Goal: Check status: Check status

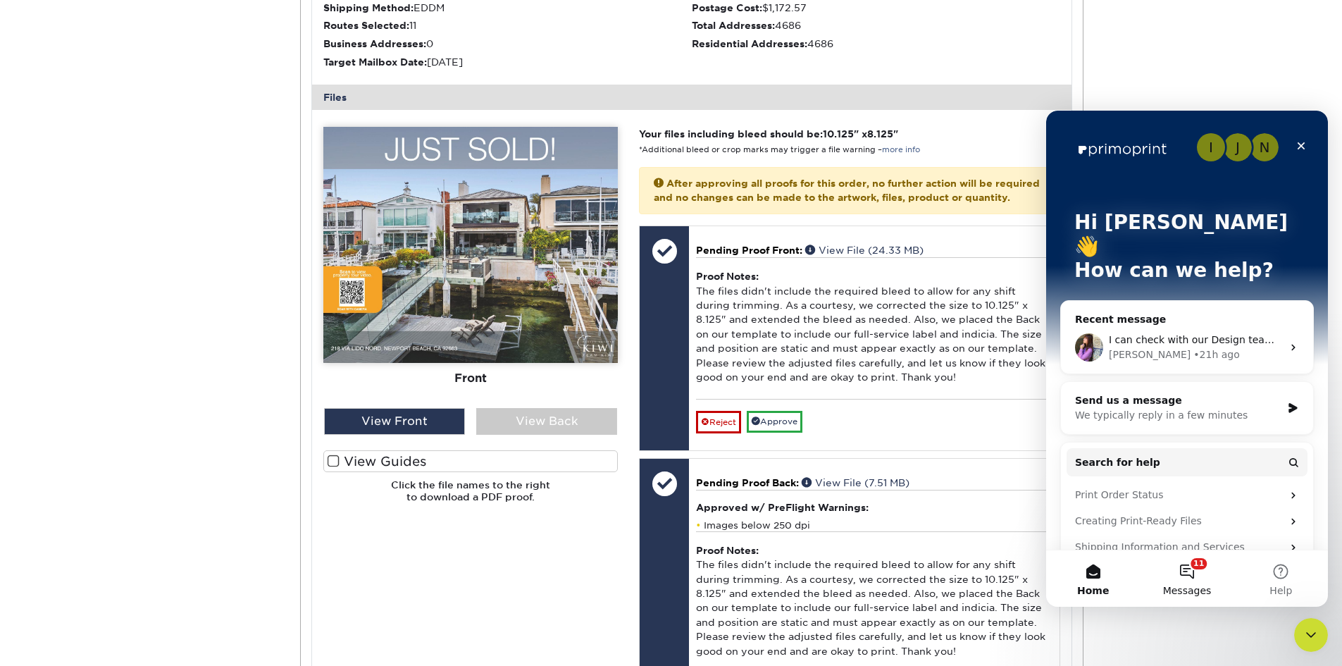
click at [1193, 570] on button "11 Messages" at bounding box center [1187, 578] width 94 height 56
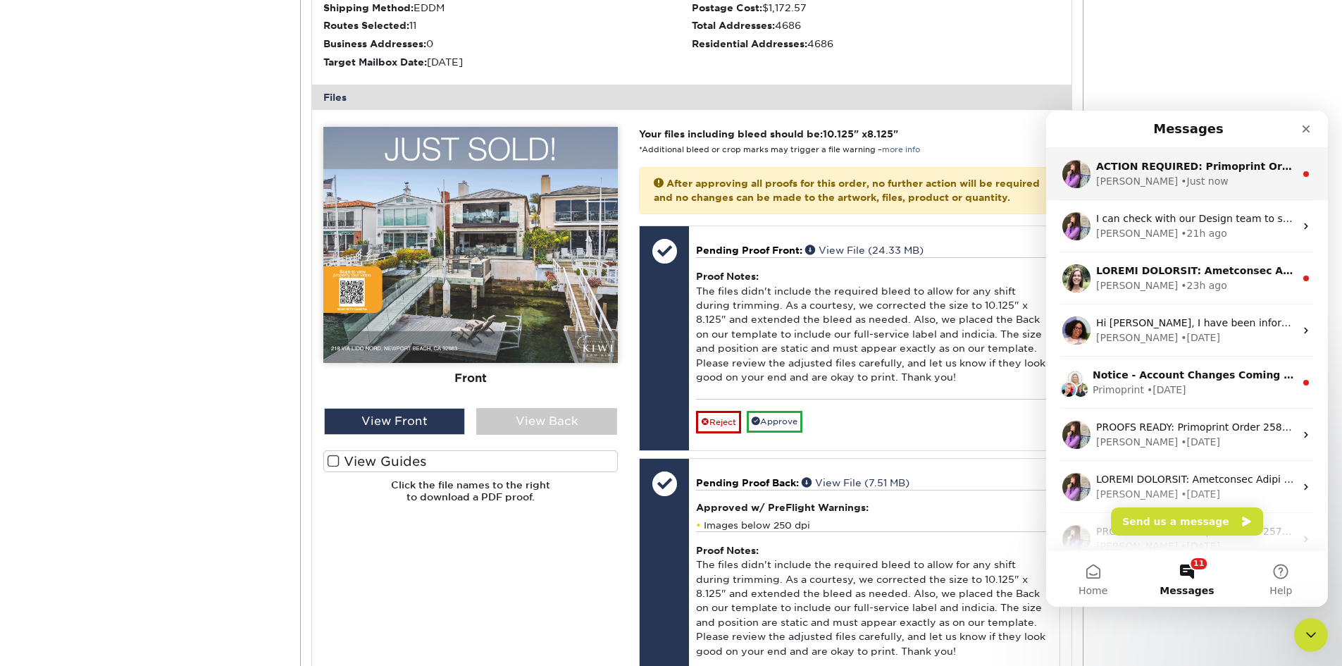
click at [1200, 182] on div "[PERSON_NAME] • Just now" at bounding box center [1195, 181] width 199 height 15
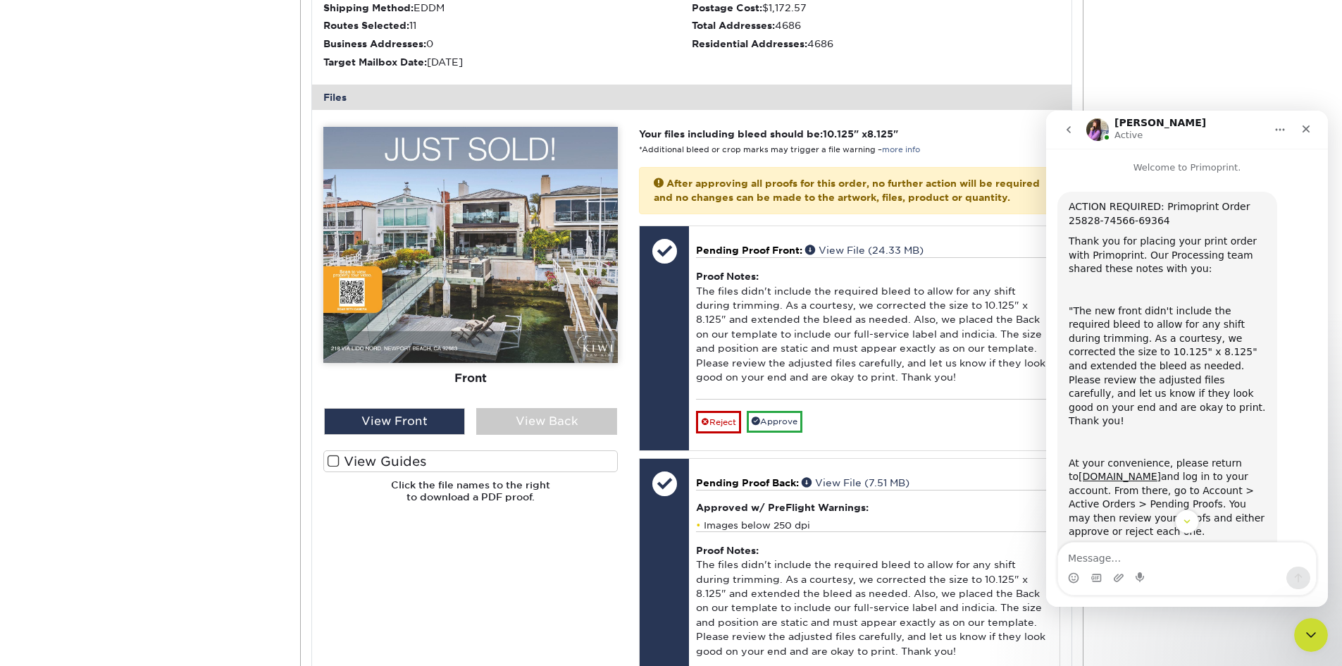
scroll to position [132, 0]
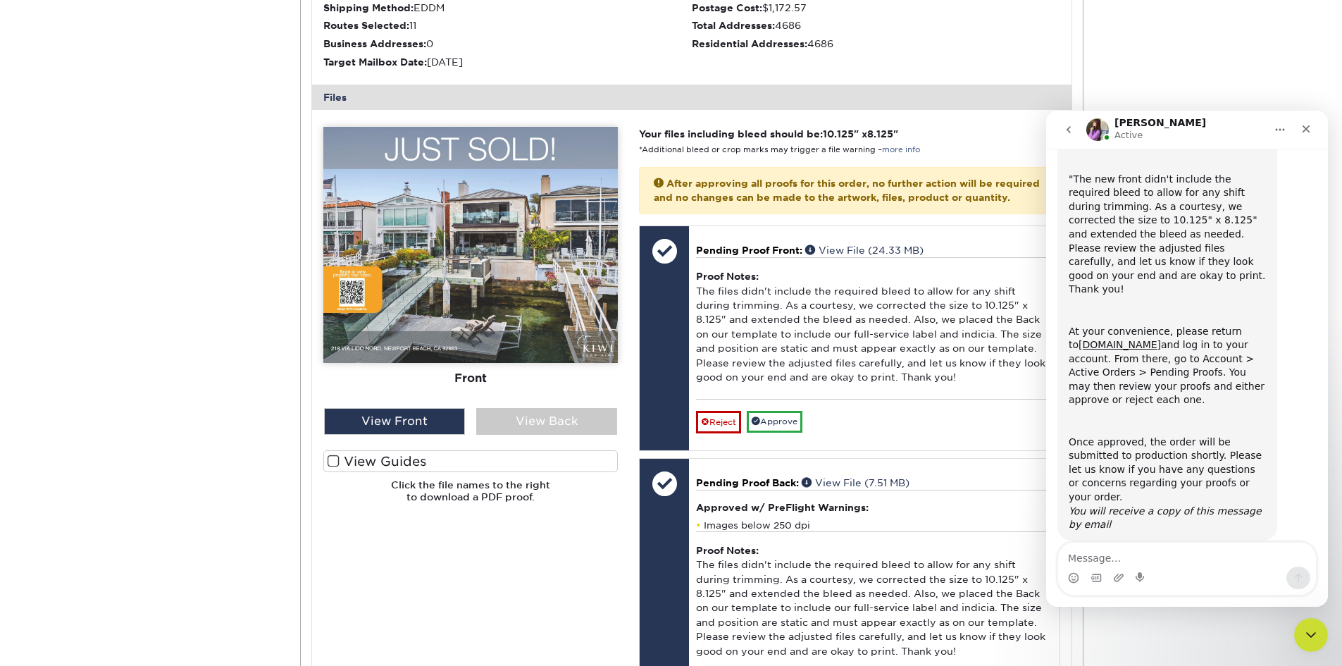
click at [1120, 552] on textarea "Message…" at bounding box center [1187, 554] width 258 height 24
type textarea "hi, is it on the site to be reviewed?"
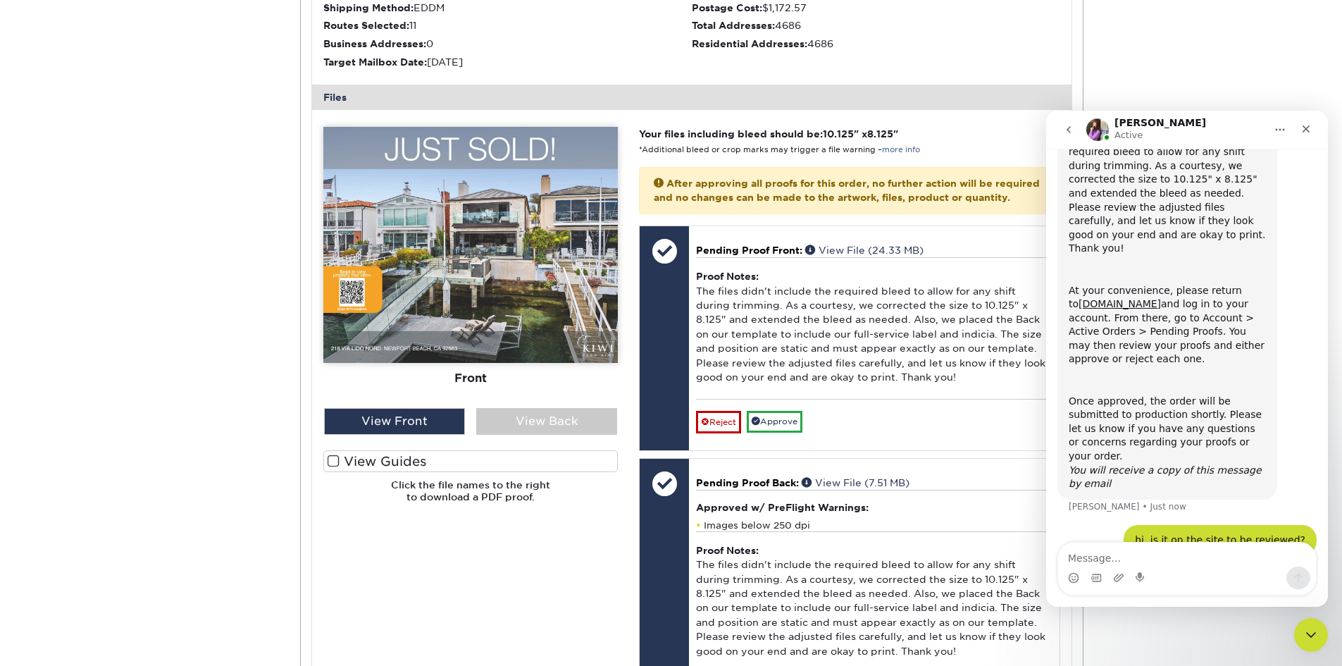
scroll to position [173, 0]
click at [1169, 16] on div "Active Orders Account Overview Contact Information Change Password Address Book…" at bounding box center [671, 305] width 1342 height 1343
click at [1305, 631] on icon "Close Intercom Messenger" at bounding box center [1309, 633] width 10 height 6
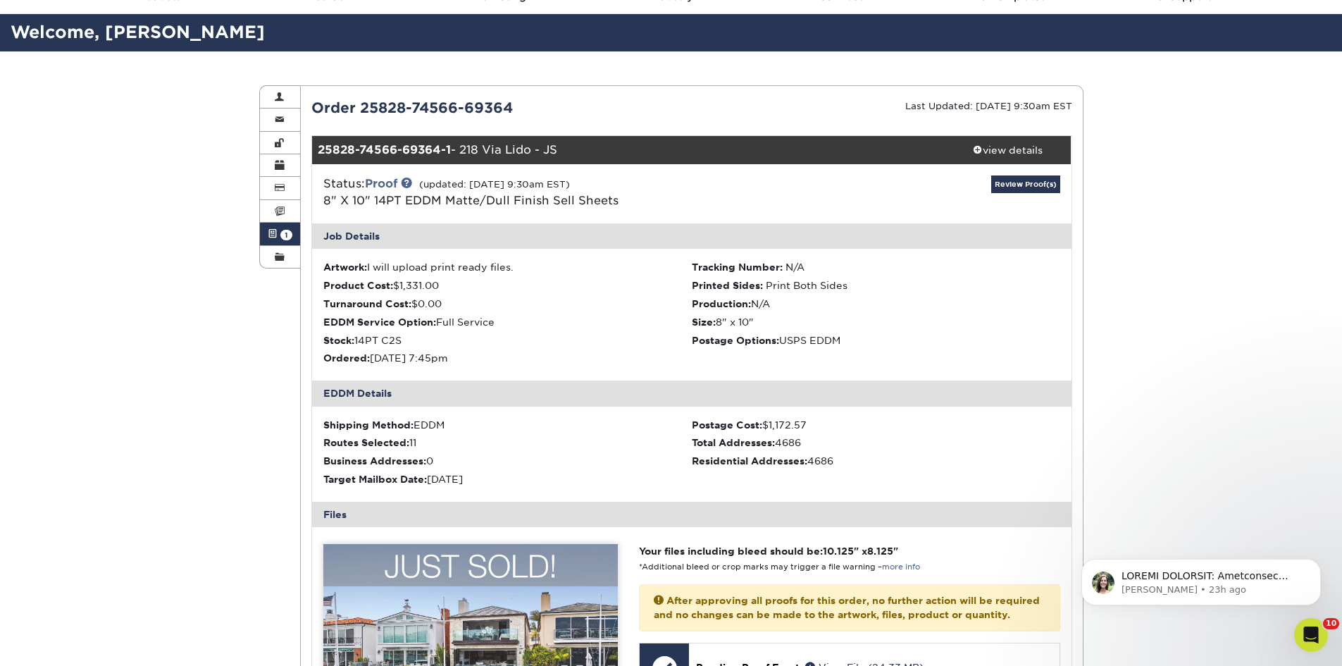
scroll to position [0, 0]
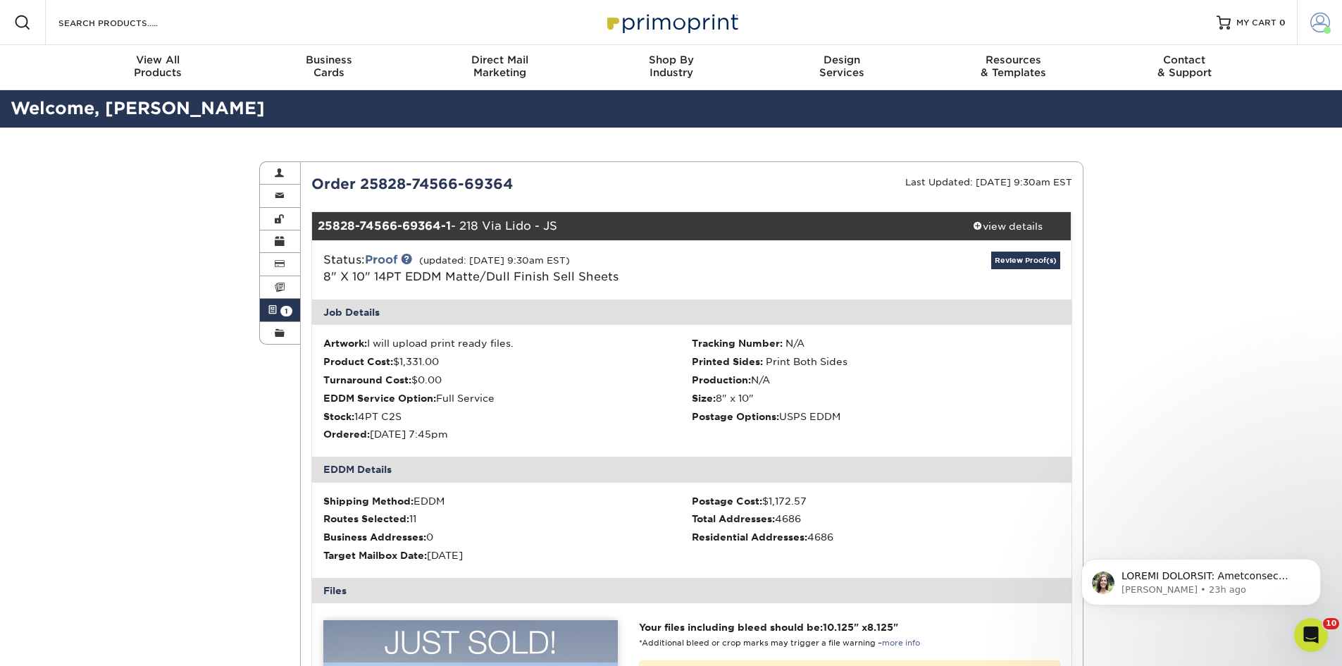
click at [1333, 25] on link "Account" at bounding box center [1319, 22] width 45 height 45
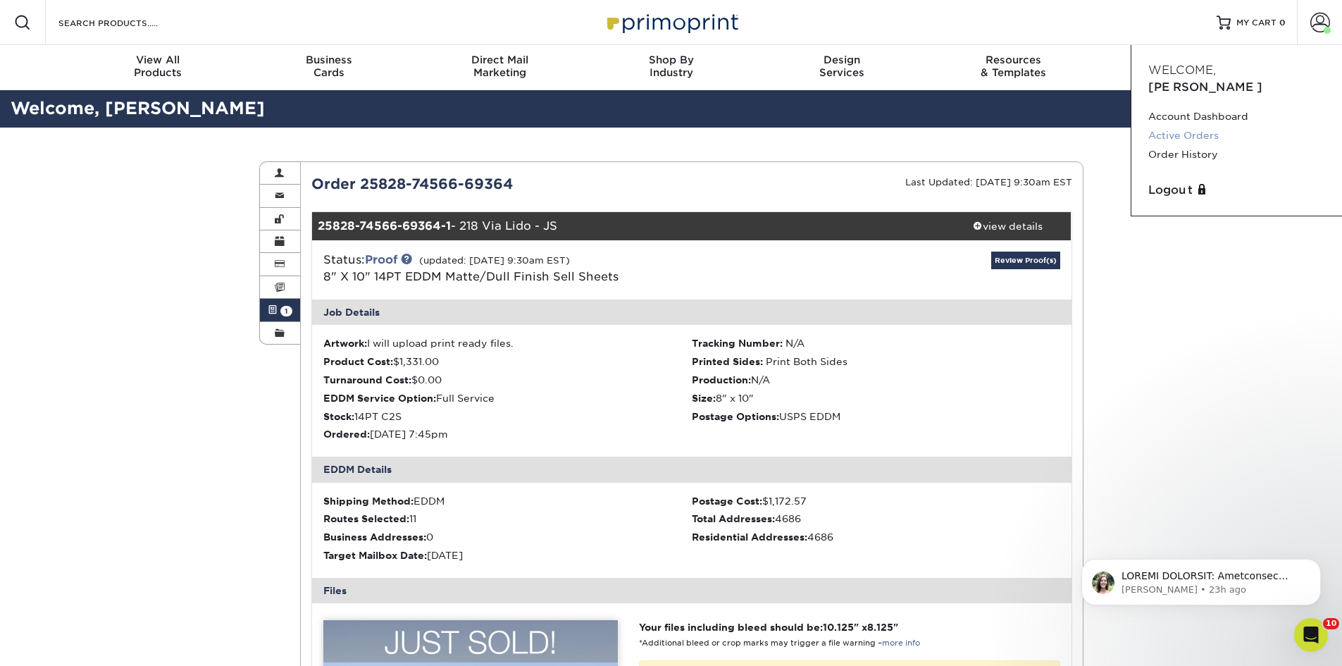
click at [1201, 126] on link "Active Orders" at bounding box center [1236, 135] width 177 height 19
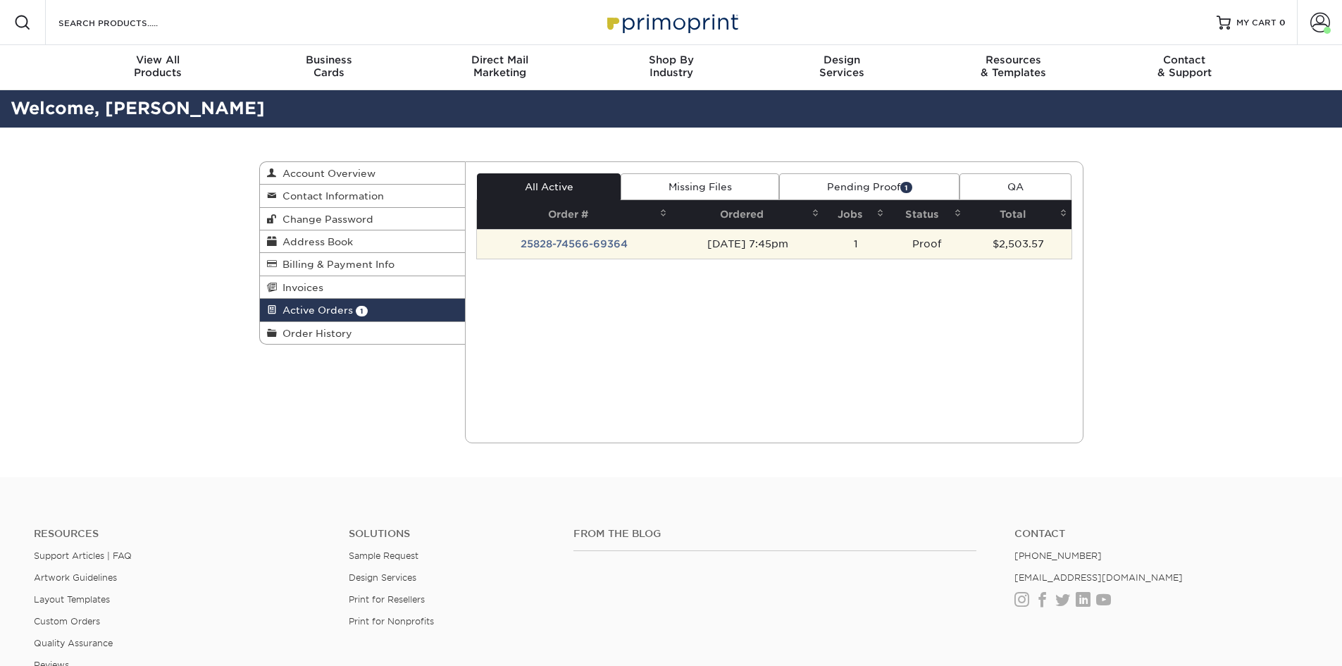
click at [576, 244] on td "25828-74566-69364" at bounding box center [574, 244] width 194 height 30
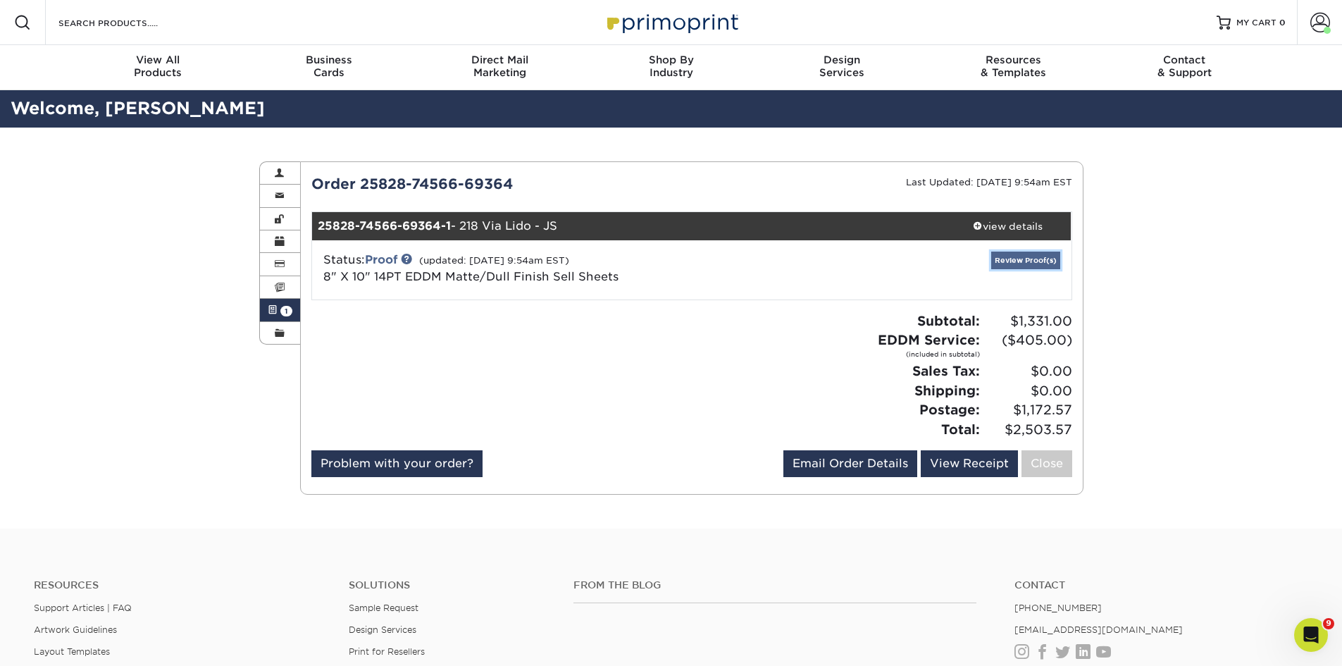
click at [1010, 259] on link "Review Proof(s)" at bounding box center [1025, 260] width 69 height 18
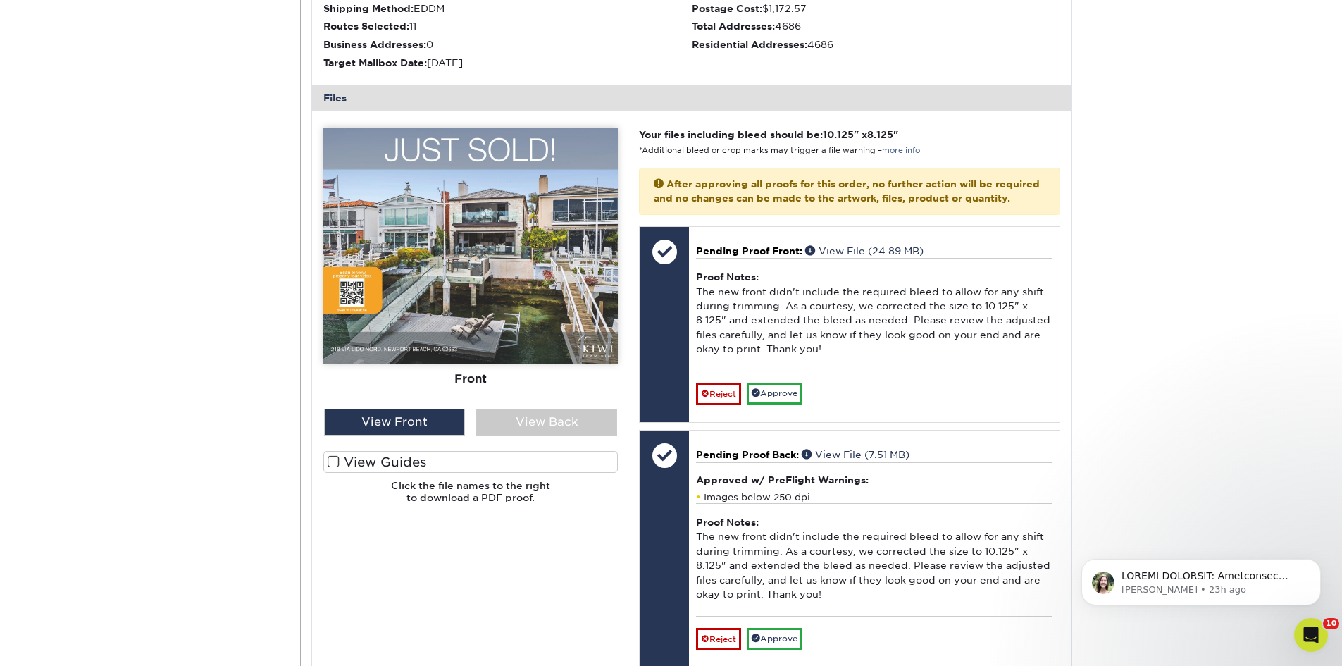
scroll to position [493, 0]
click at [483, 300] on img at bounding box center [470, 245] width 294 height 236
click at [455, 278] on img at bounding box center [470, 245] width 294 height 236
click at [554, 418] on div "View Back" at bounding box center [546, 421] width 141 height 27
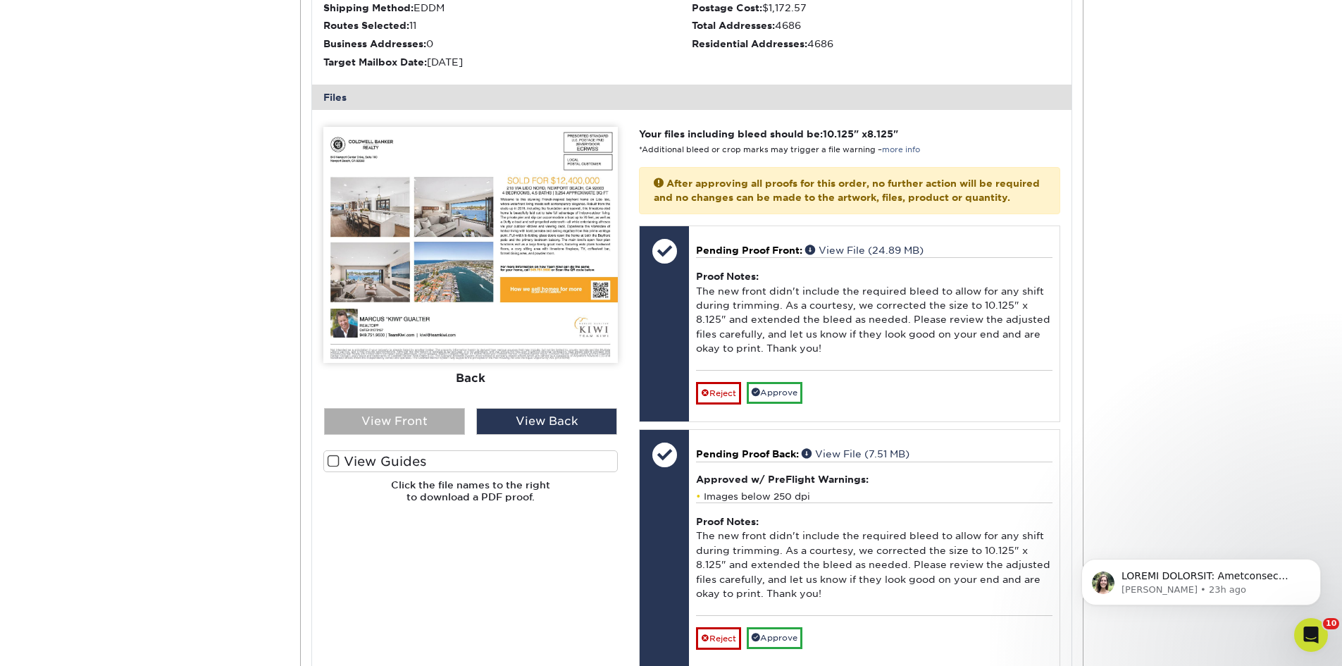
click at [407, 414] on div "View Front" at bounding box center [394, 421] width 141 height 27
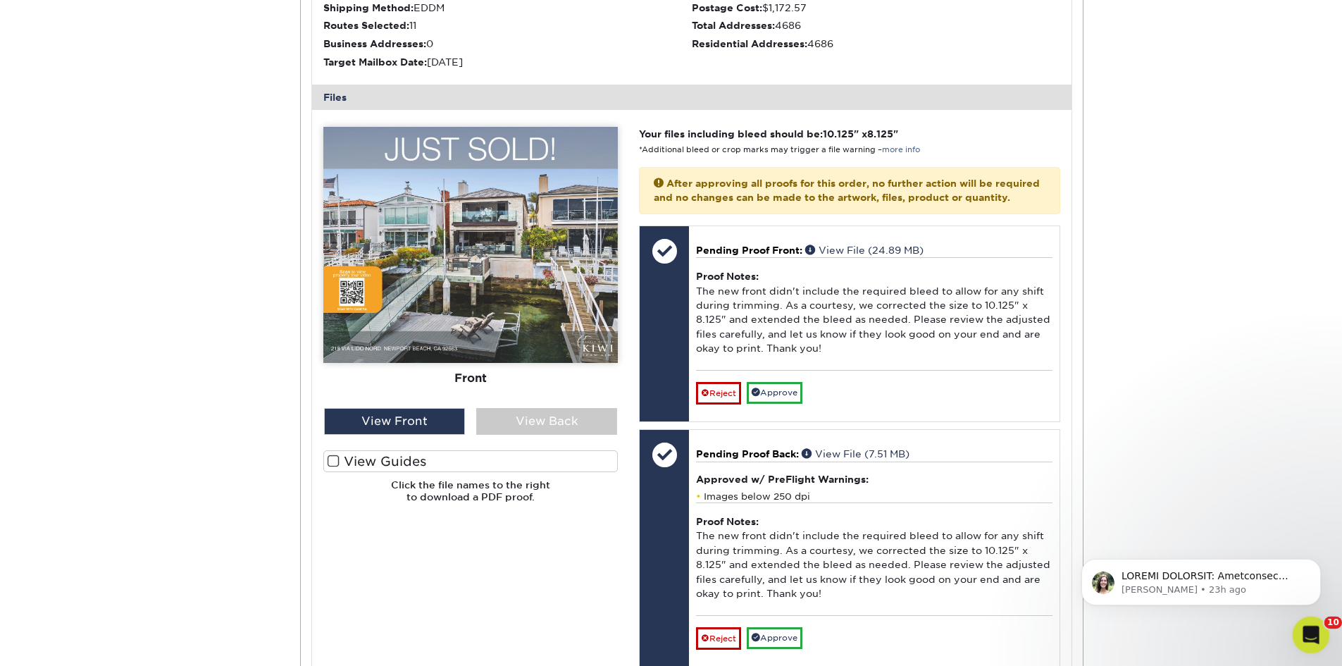
click at [1314, 635] on icon "Open Intercom Messenger" at bounding box center [1308, 632] width 23 height 23
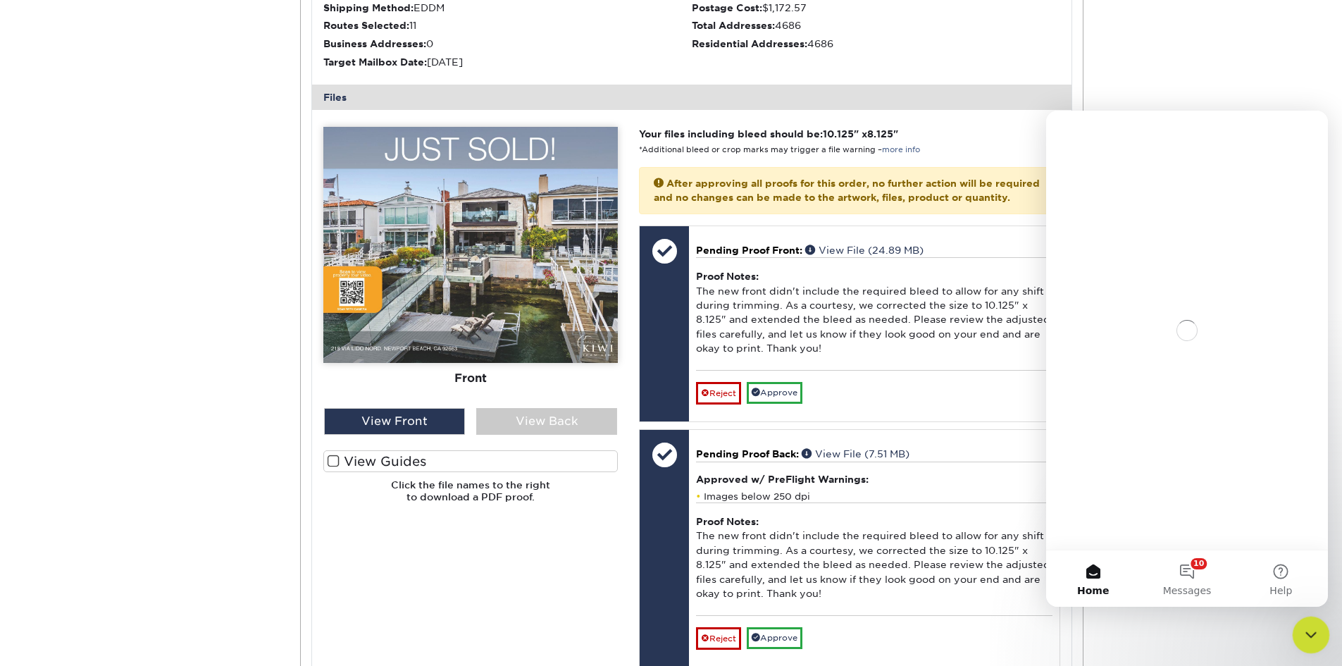
scroll to position [0, 0]
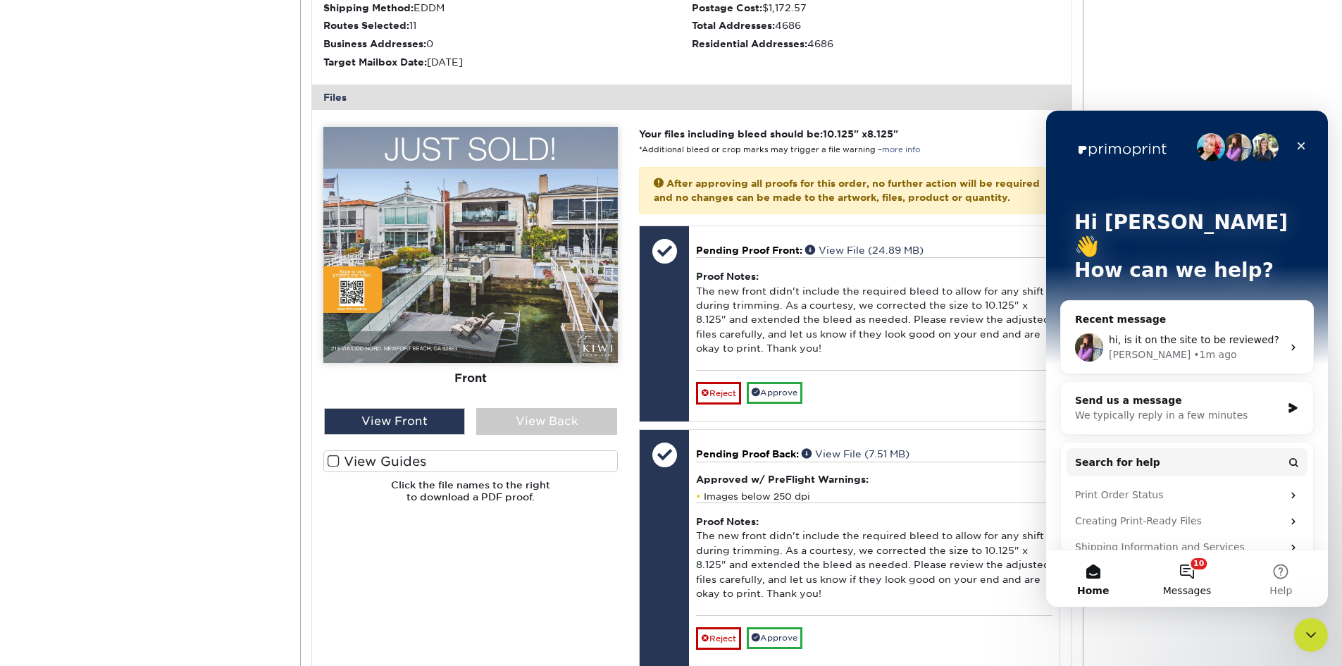
click at [1196, 569] on button "10 Messages" at bounding box center [1187, 578] width 94 height 56
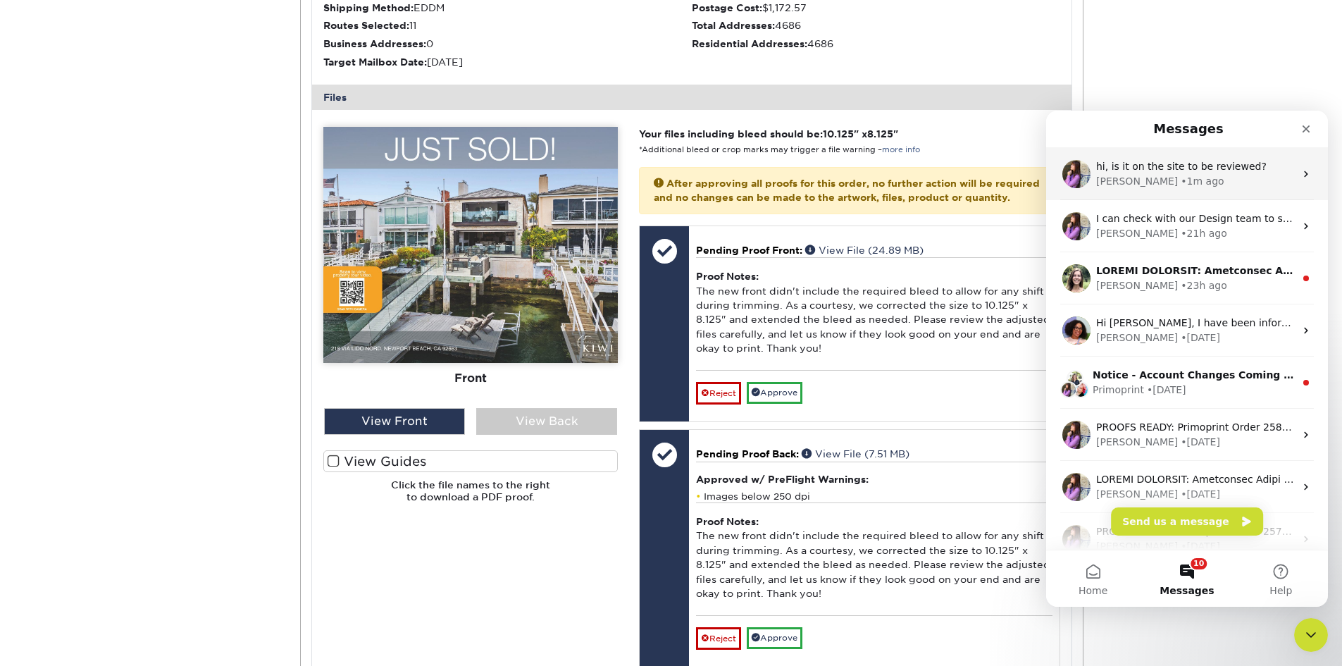
click at [1199, 182] on div "Erica • 1m ago" at bounding box center [1195, 181] width 199 height 15
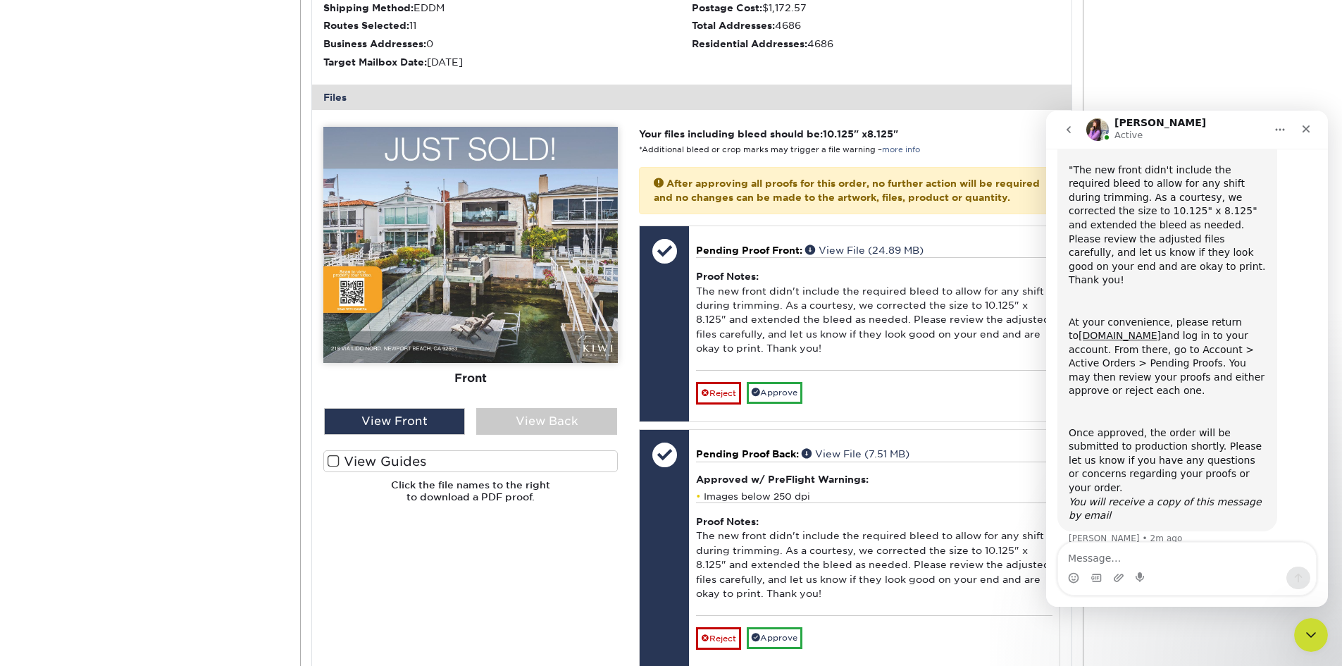
scroll to position [173, 0]
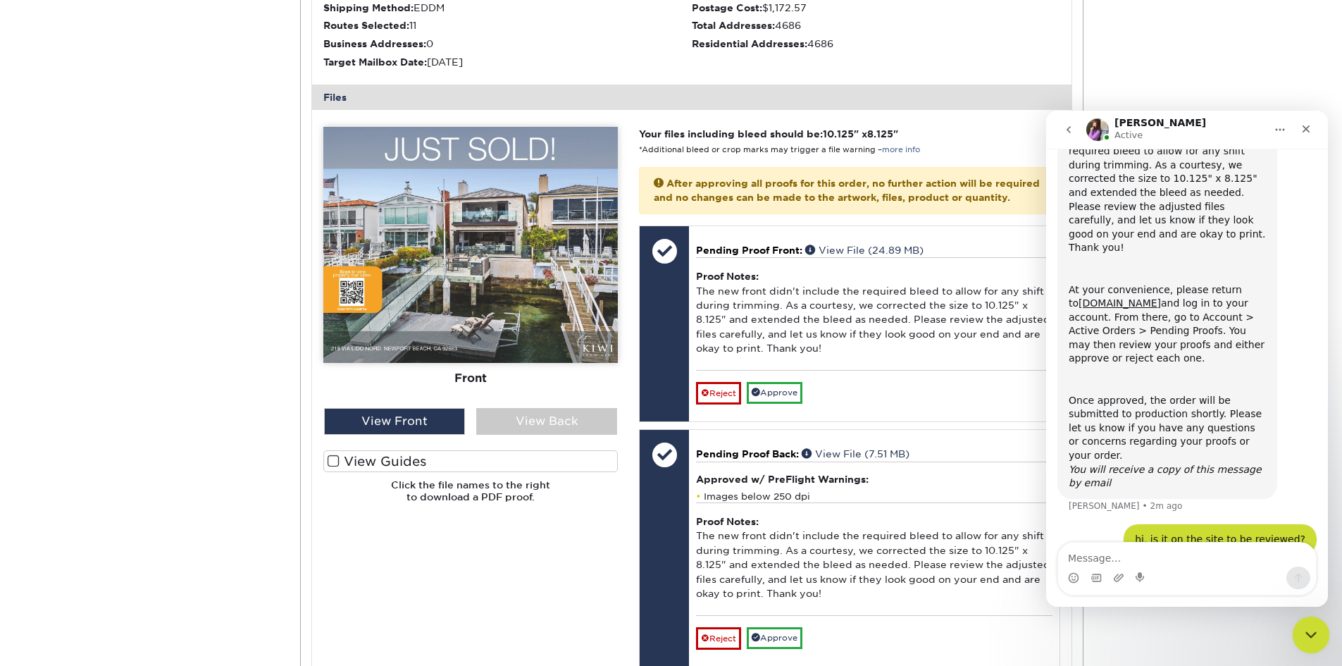
click at [1306, 638] on icon "Close Intercom Messenger" at bounding box center [1308, 632] width 17 height 17
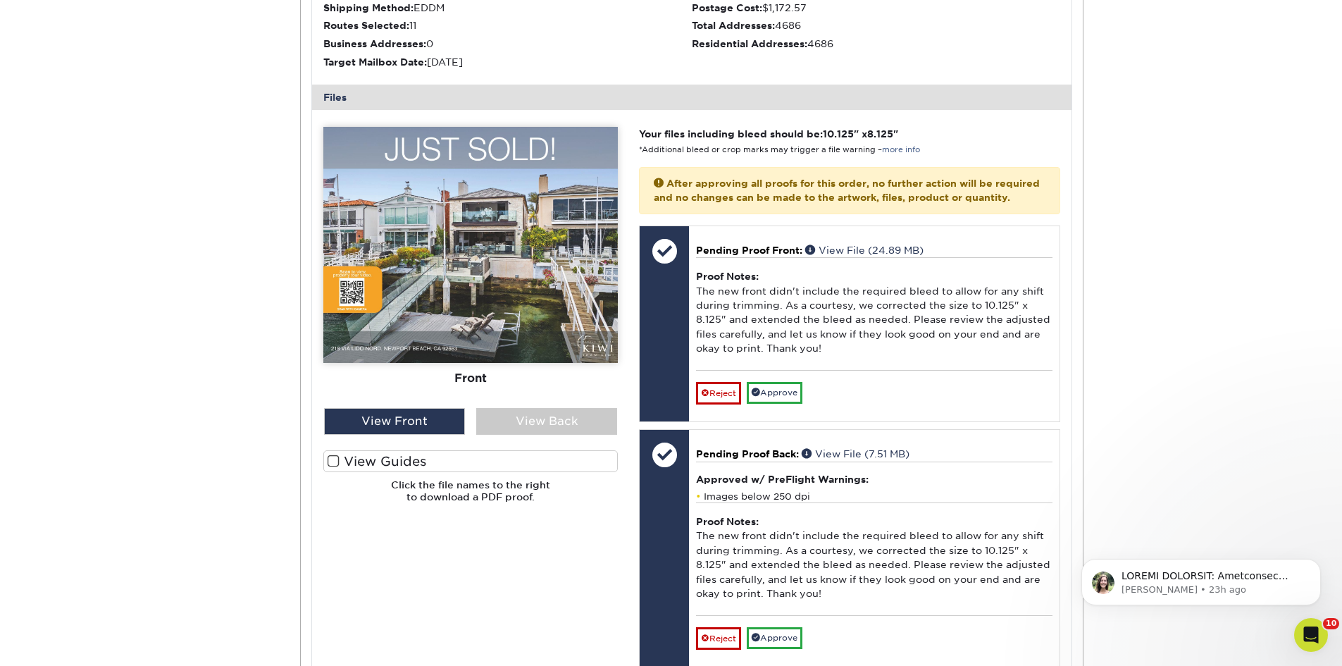
scroll to position [0, 0]
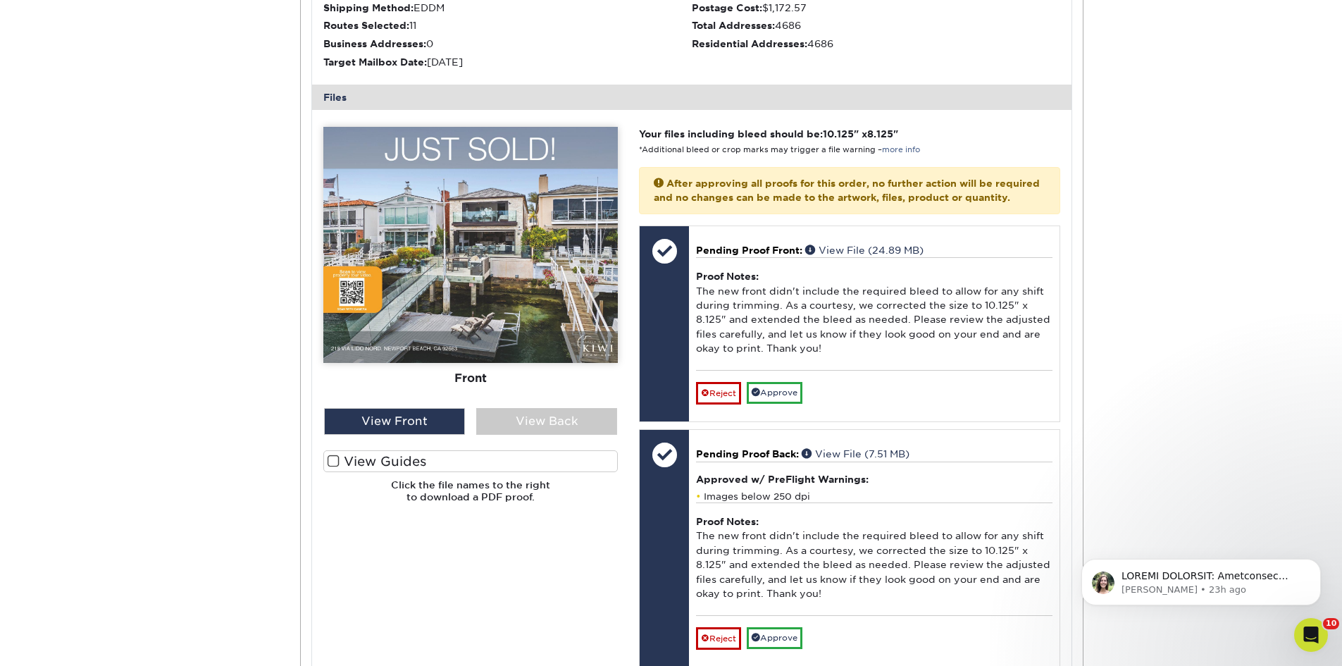
click at [1155, 327] on div "Active Orders Account Overview Contact Information Change Password Address Book…" at bounding box center [671, 277] width 1342 height 1286
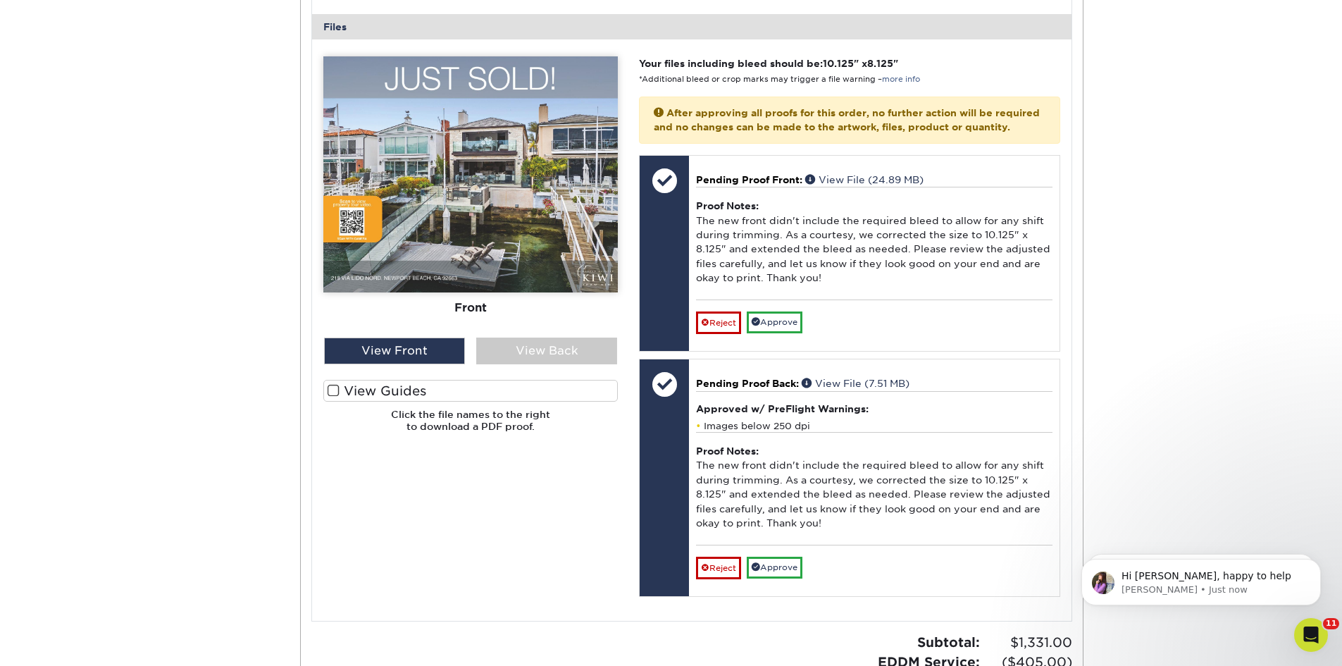
scroll to position [302, 0]
drag, startPoint x: 1288, startPoint y: 0, endPoint x: 1113, endPoint y: 457, distance: 489.6
click at [1113, 457] on div "Active Orders Account Overview Contact Information Change Password Address Book…" at bounding box center [671, 207] width 1342 height 1286
click at [1309, 639] on icon "Open Intercom Messenger" at bounding box center [1308, 632] width 23 height 23
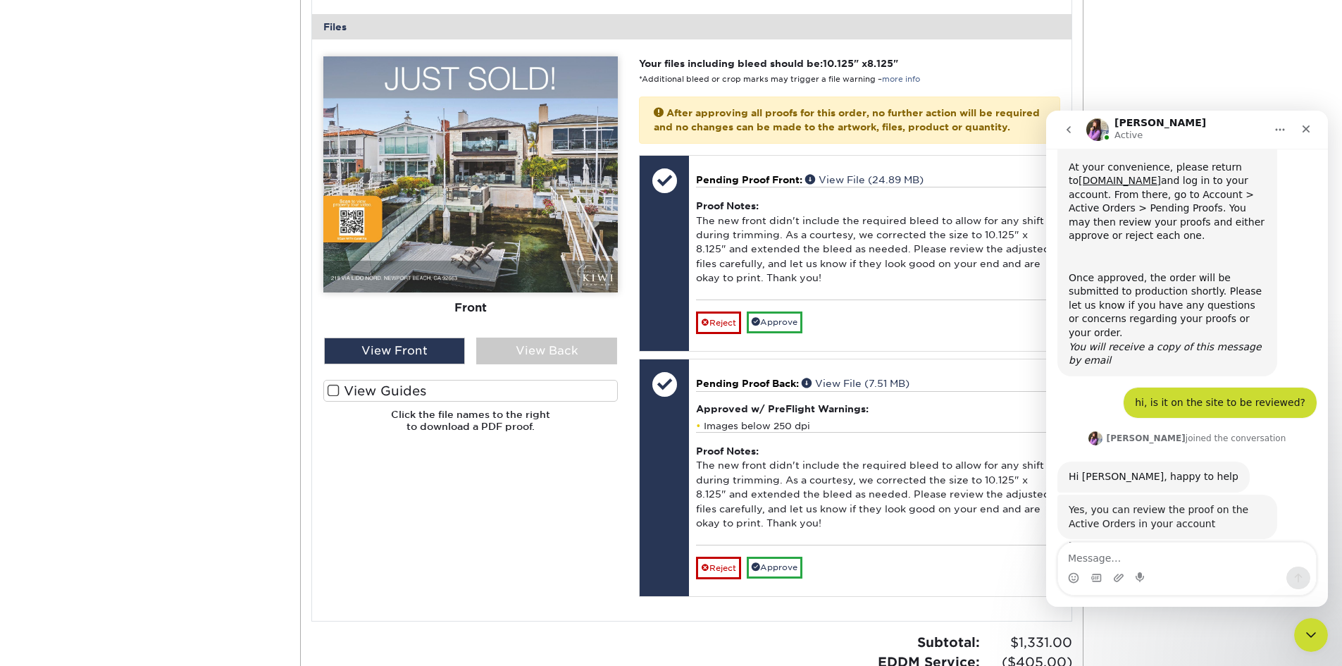
scroll to position [294, 0]
click at [1153, 559] on textarea "Message…" at bounding box center [1187, 554] width 258 height 24
type textarea "great. I'll do that now. thank you."
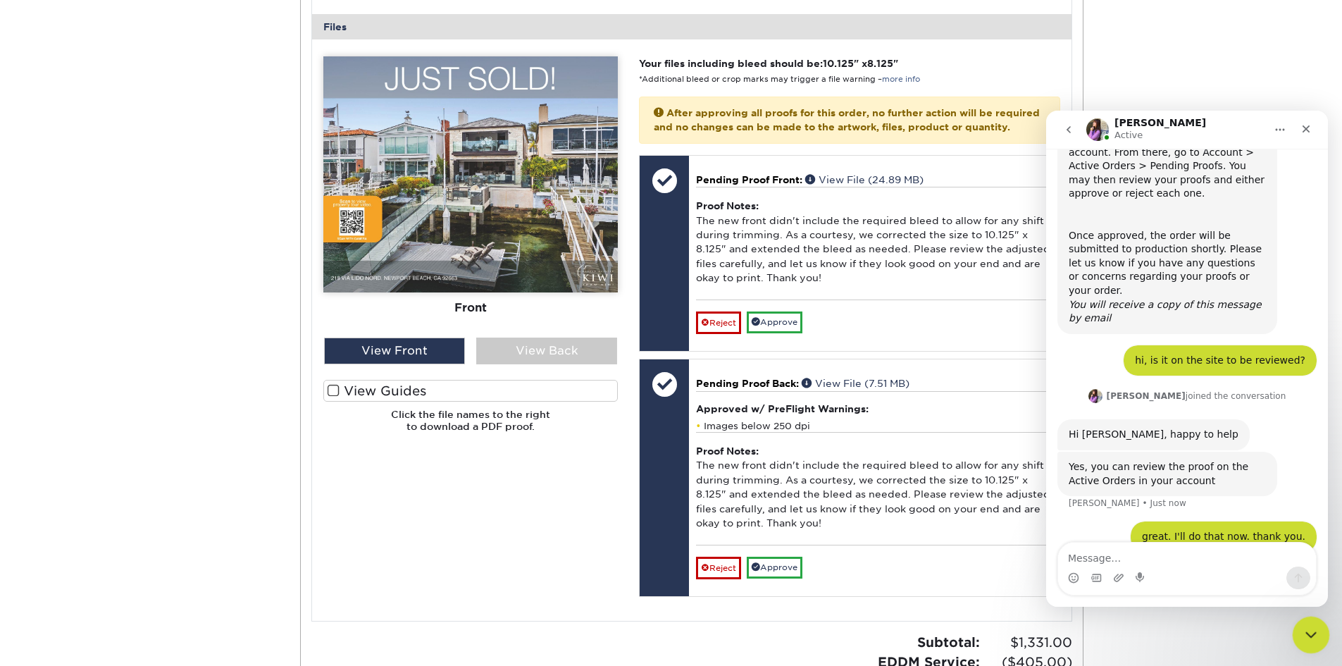
click at [1303, 630] on icon "Close Intercom Messenger" at bounding box center [1308, 632] width 17 height 17
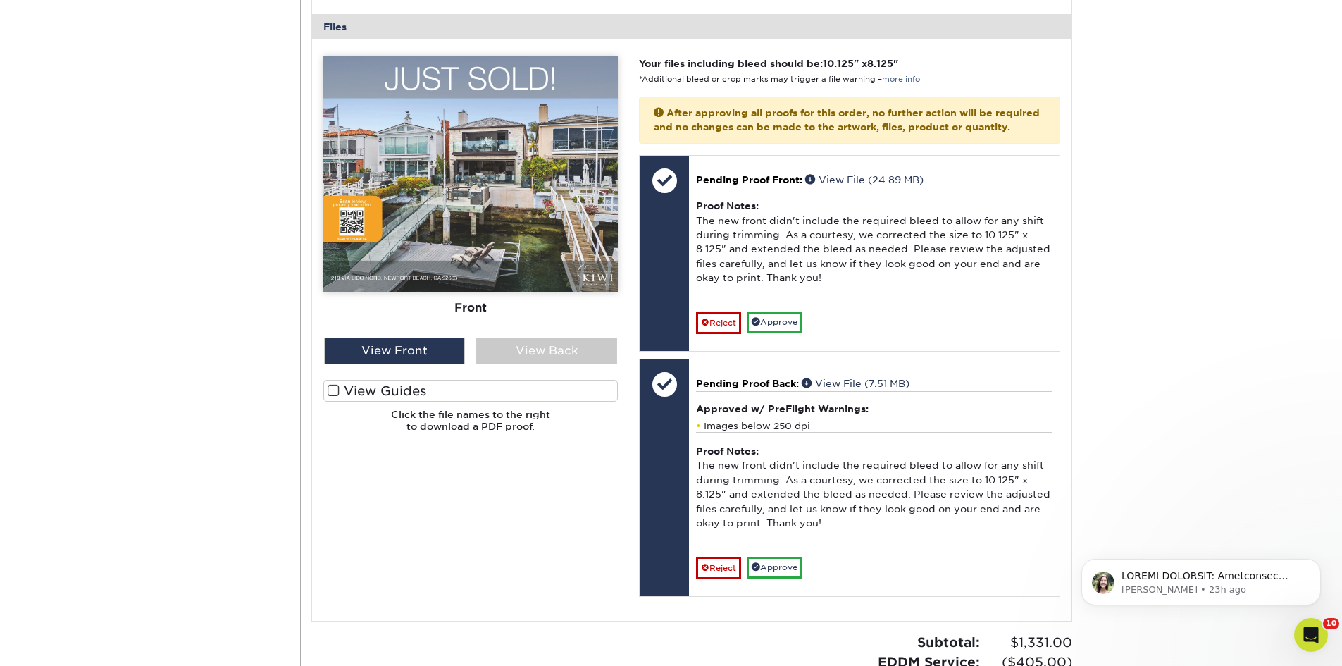
scroll to position [0, 0]
click at [1262, 462] on div "Active Orders Account Overview Contact Information Change Password Address Book…" at bounding box center [671, 207] width 1342 height 1286
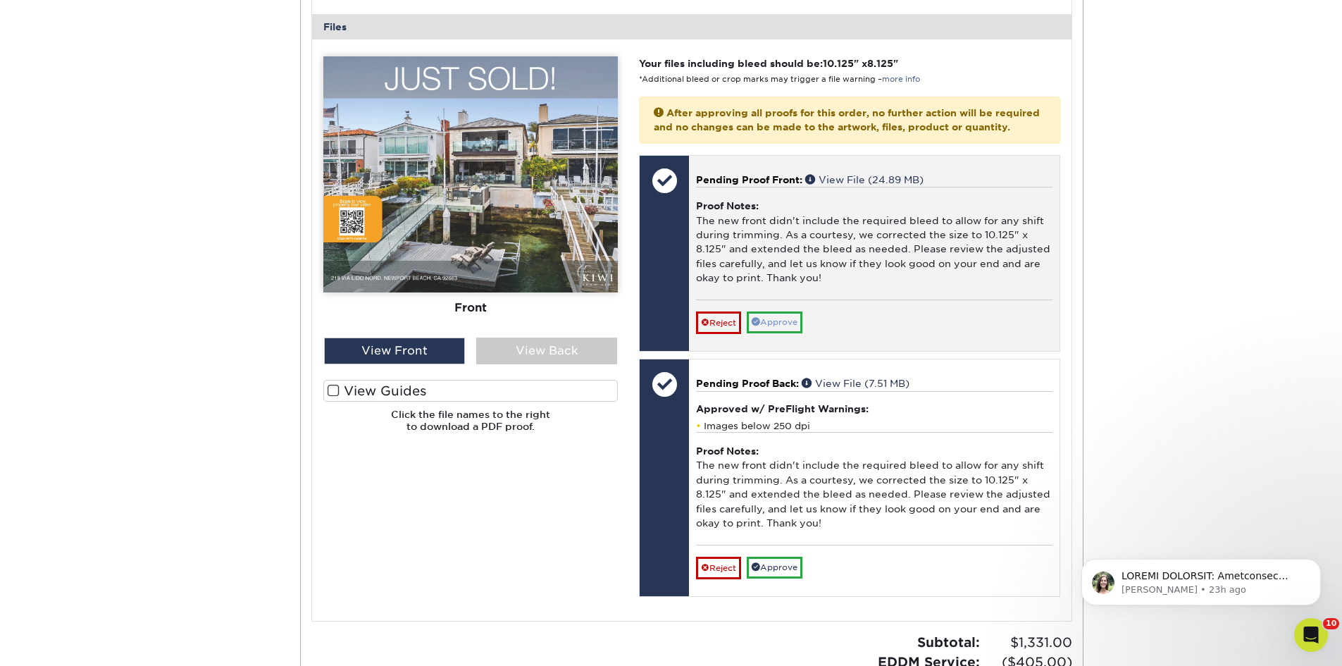
scroll to position [390, 0]
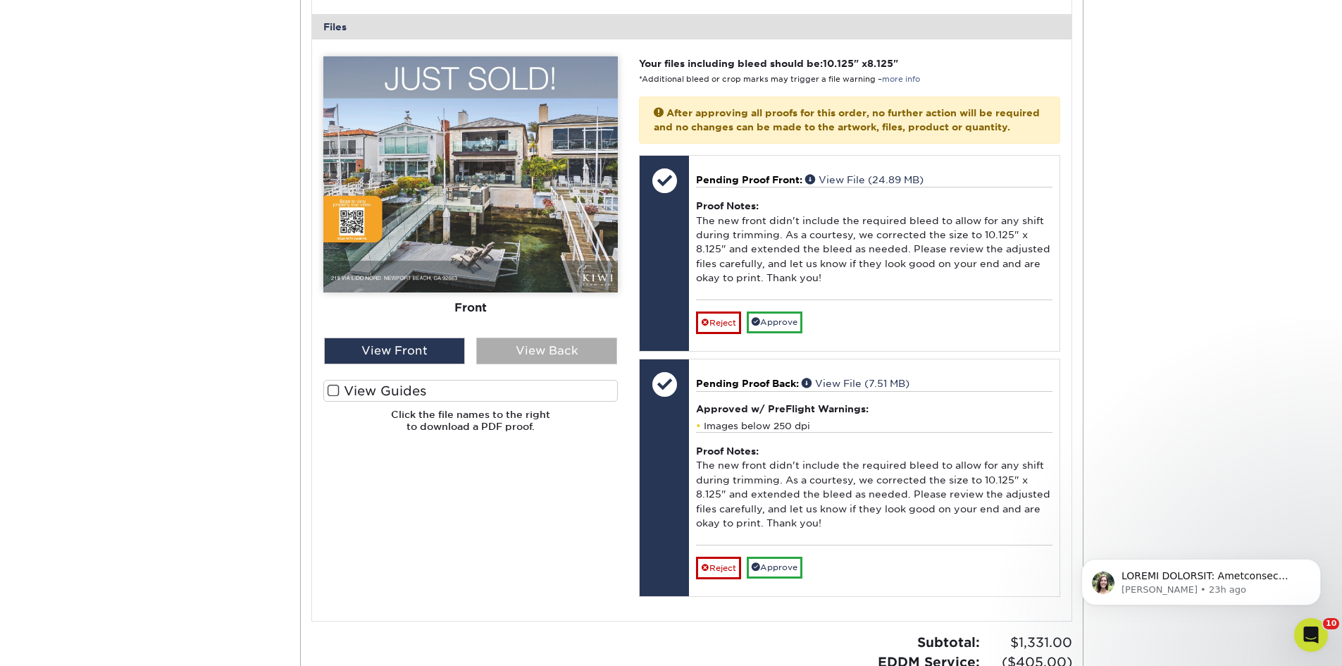
click at [568, 349] on div "View Back" at bounding box center [546, 350] width 141 height 27
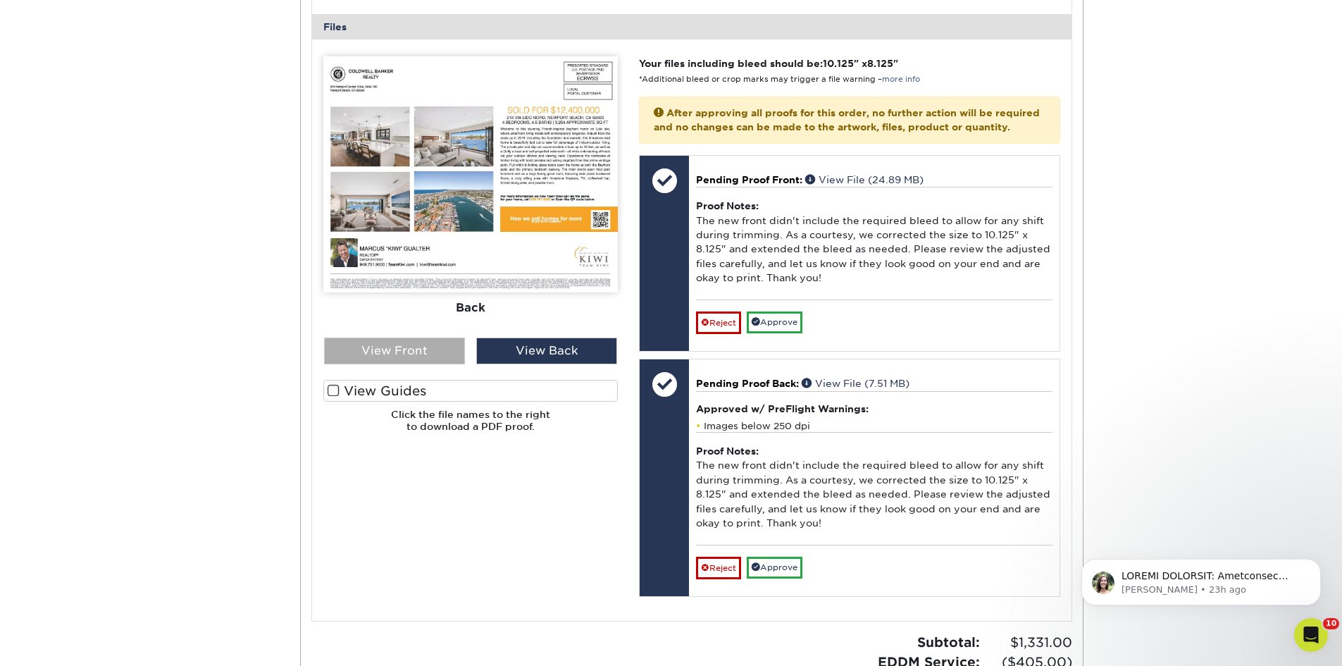
click at [432, 347] on div "View Front" at bounding box center [394, 350] width 141 height 27
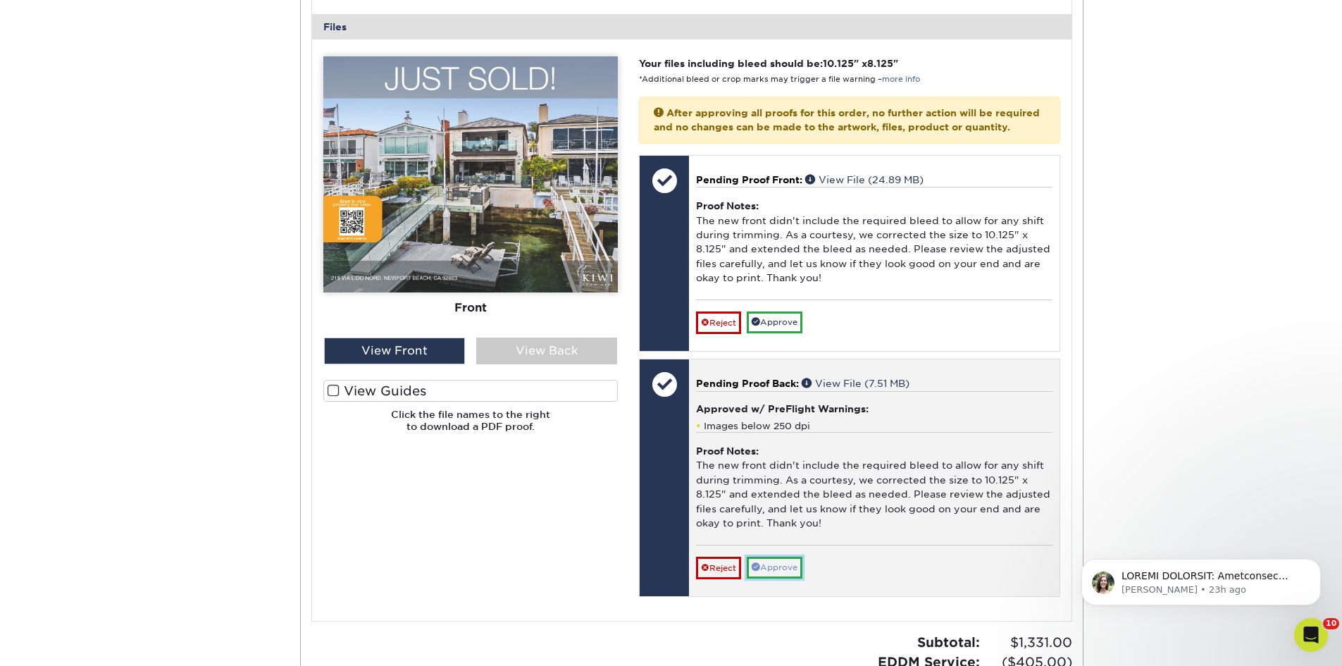
click at [788, 575] on link "Approve" at bounding box center [775, 567] width 56 height 22
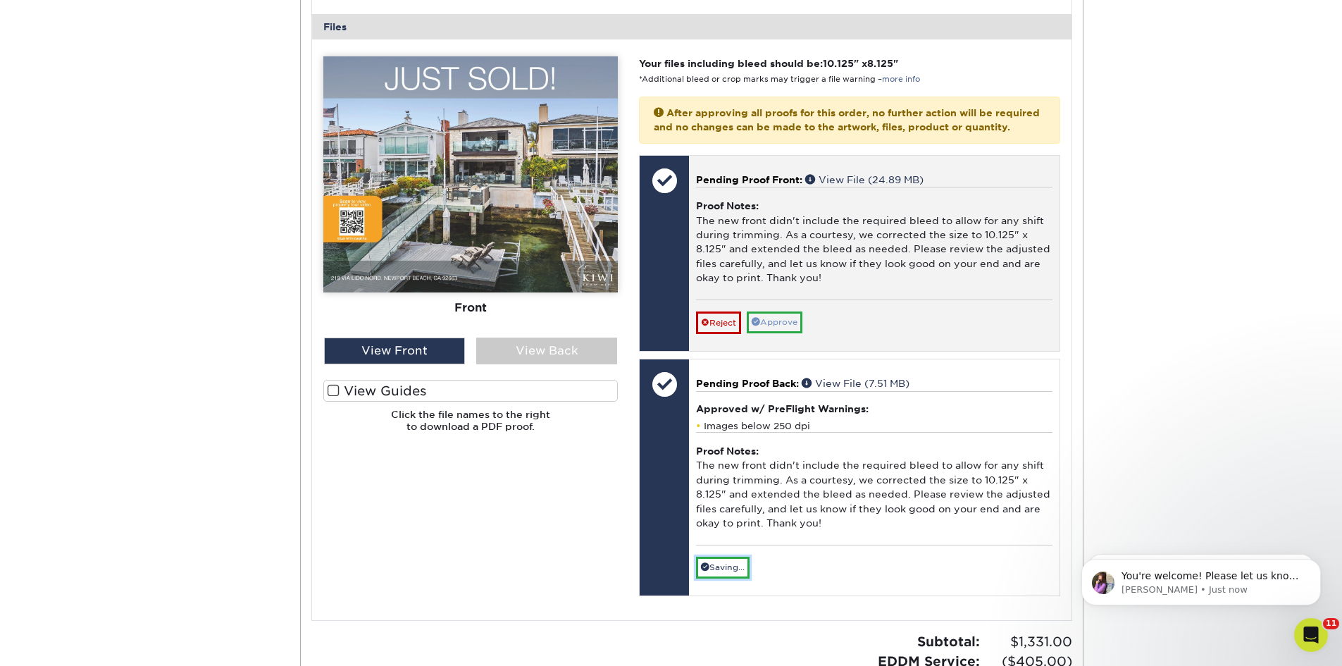
scroll to position [392, 0]
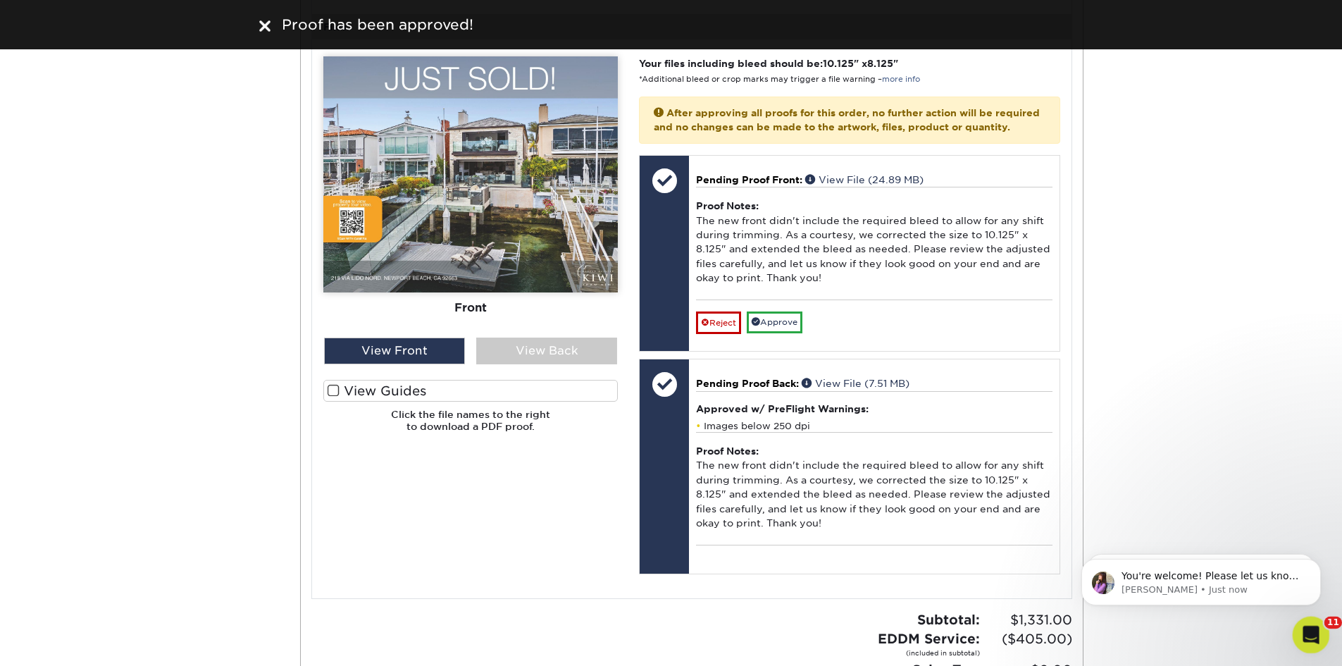
click at [1312, 633] on icon "Open Intercom Messenger" at bounding box center [1308, 632] width 23 height 23
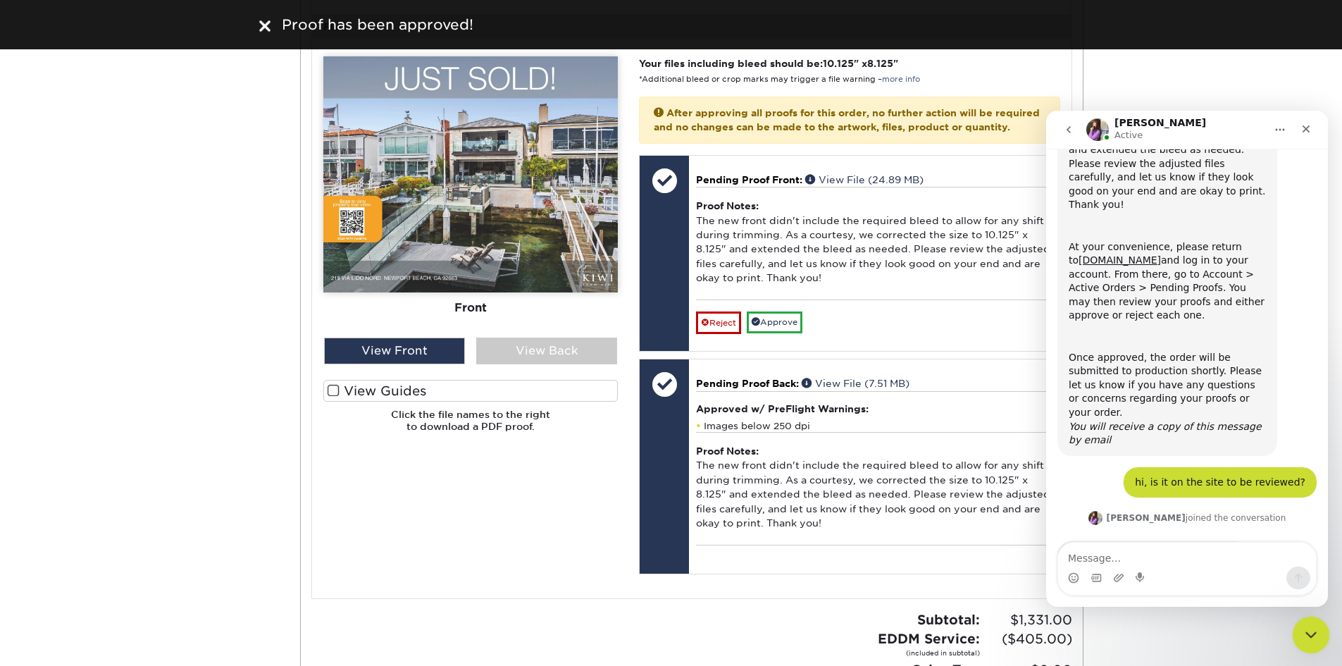
scroll to position [415, 0]
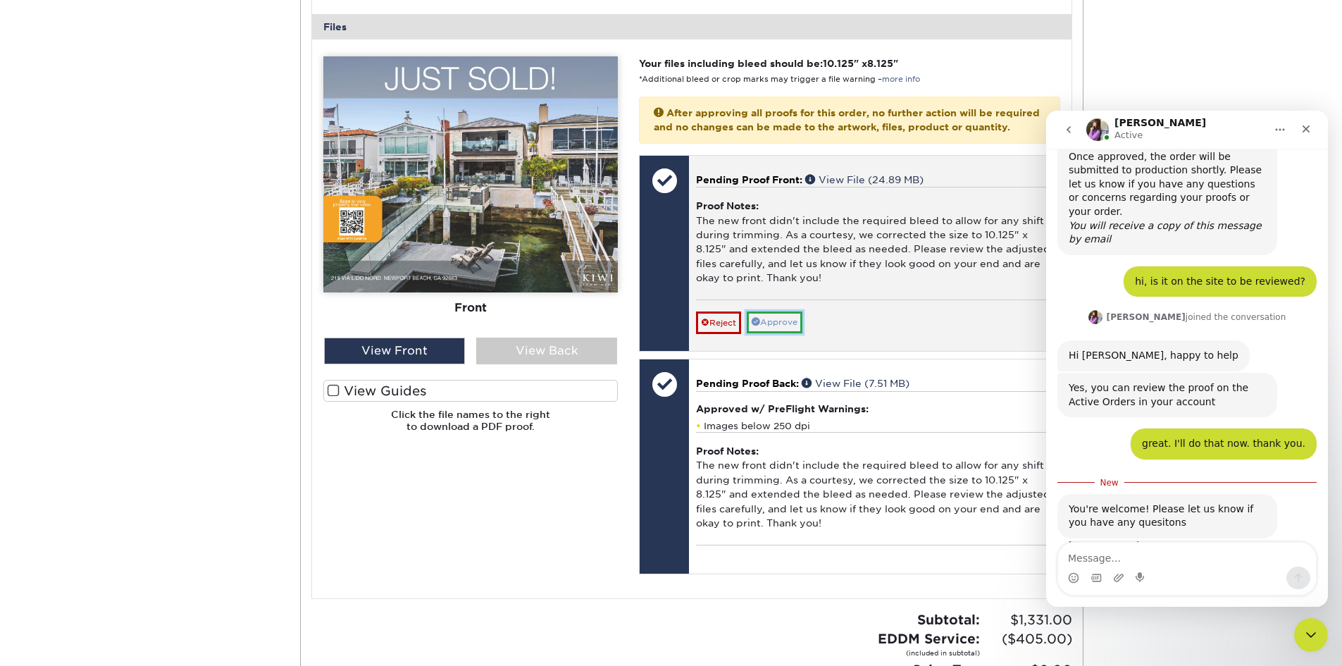
click at [795, 333] on link "Approve" at bounding box center [775, 322] width 56 height 22
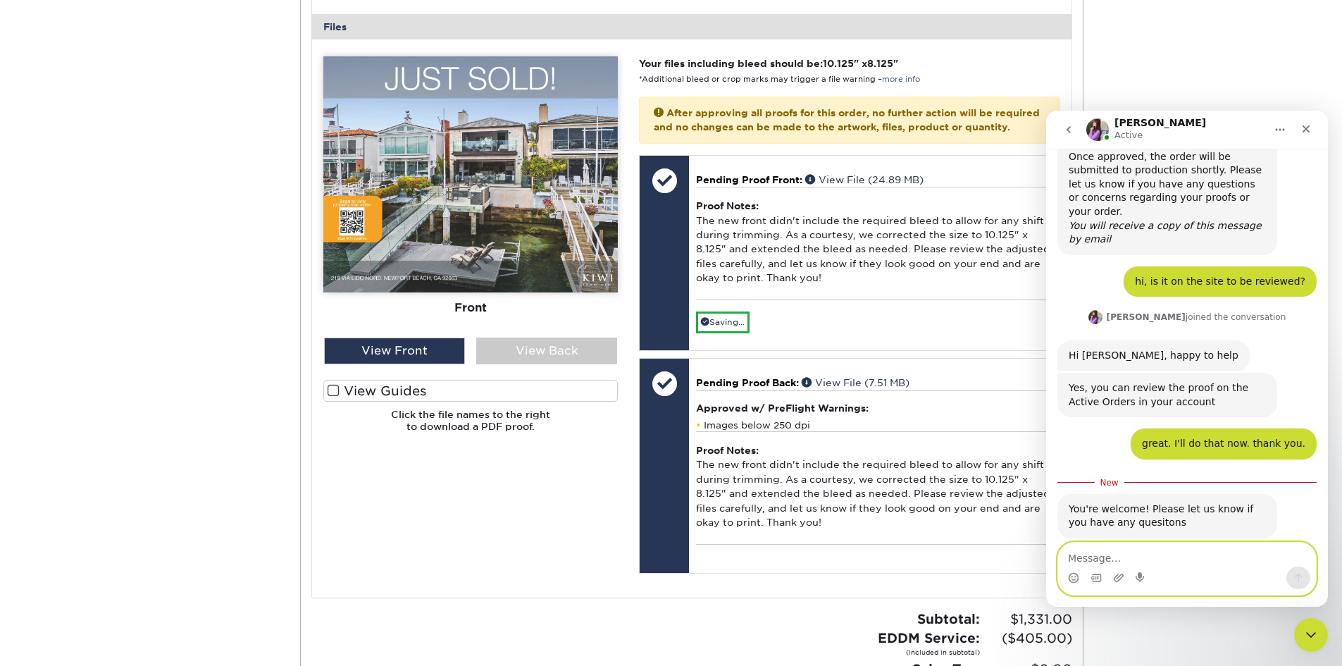
click at [1177, 556] on textarea "Message…" at bounding box center [1187, 554] width 258 height 24
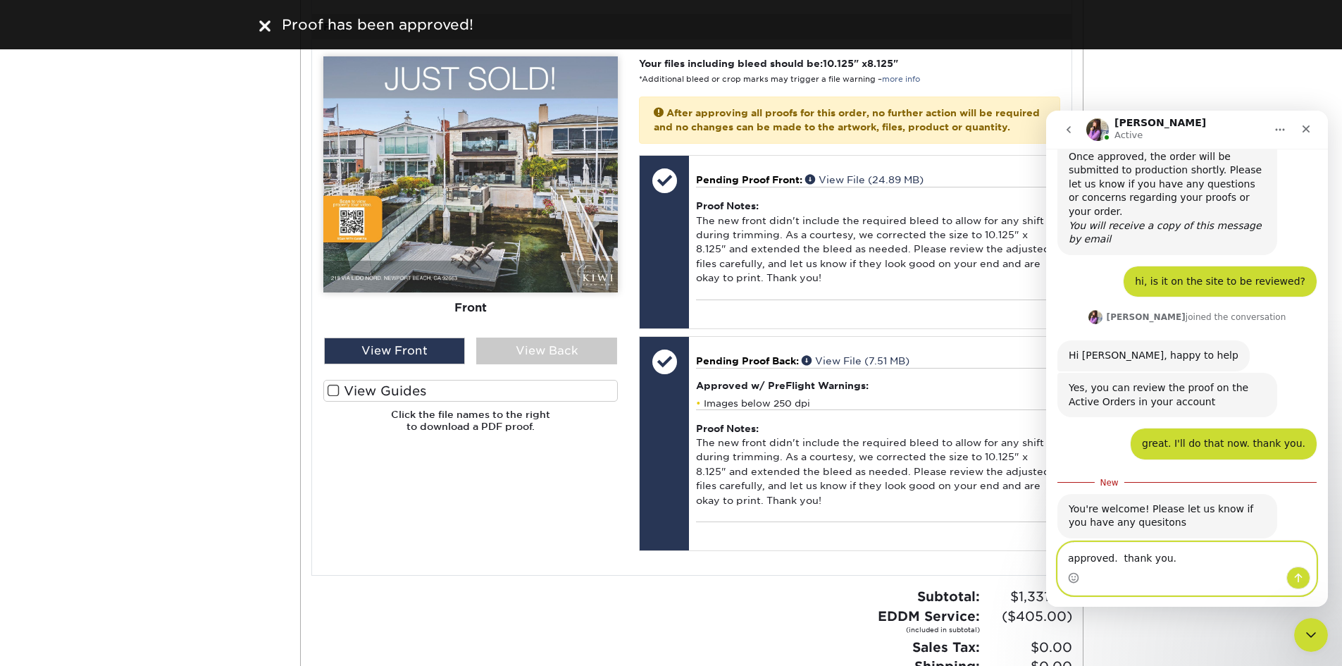
type textarea "approved. thank you."
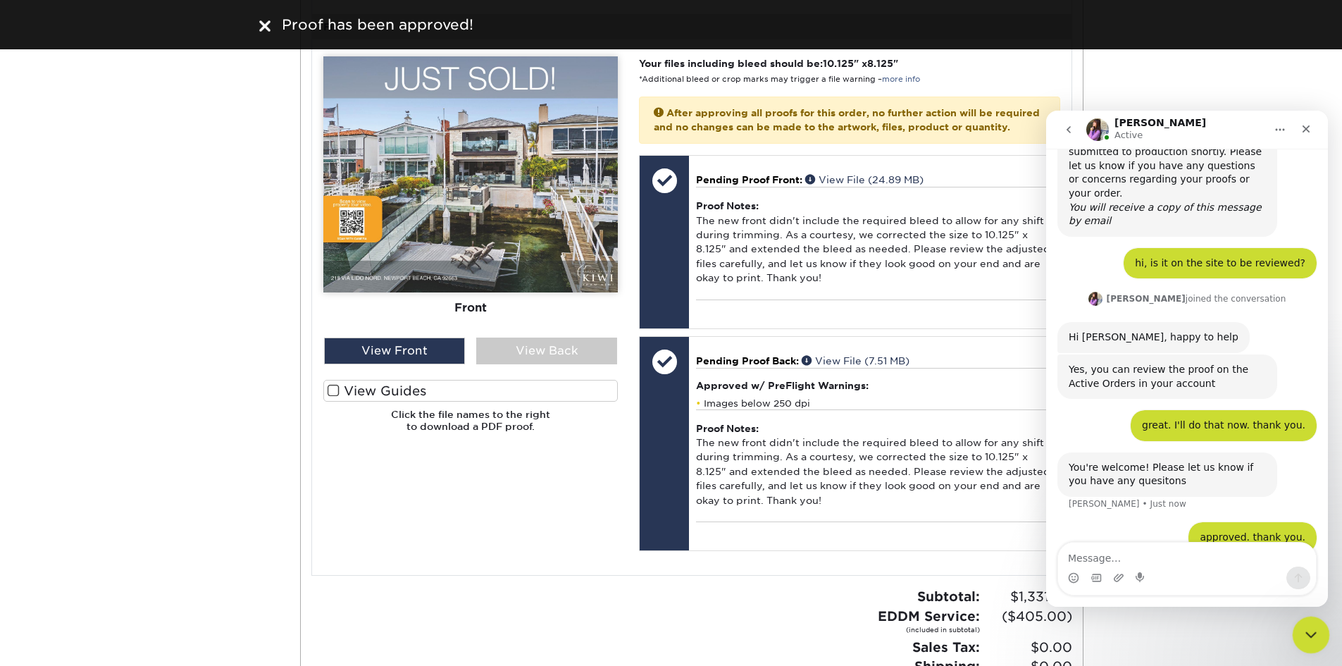
click at [1309, 634] on icon "Close Intercom Messenger" at bounding box center [1309, 633] width 10 height 6
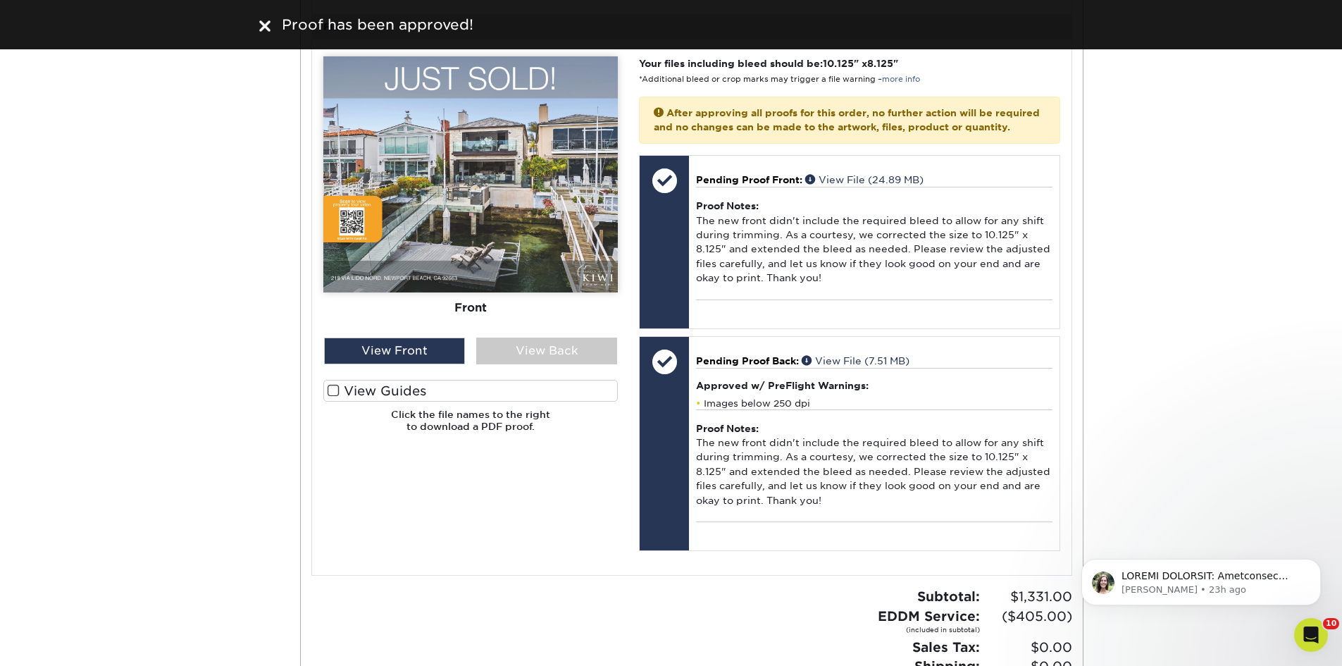
scroll to position [0, 0]
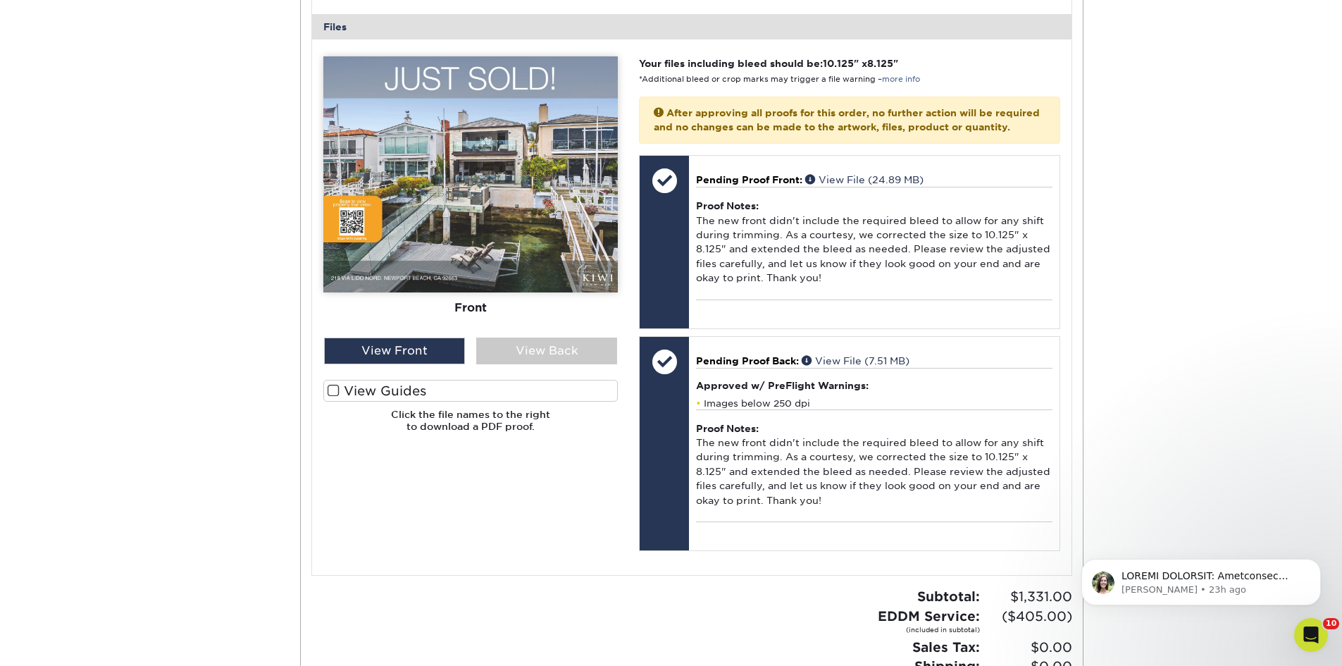
click at [1204, 152] on div "Active Orders Account Overview Contact Information Change Password Address Book…" at bounding box center [671, 184] width 1342 height 1240
click at [1303, 630] on icon "Open Intercom Messenger" at bounding box center [1308, 632] width 23 height 23
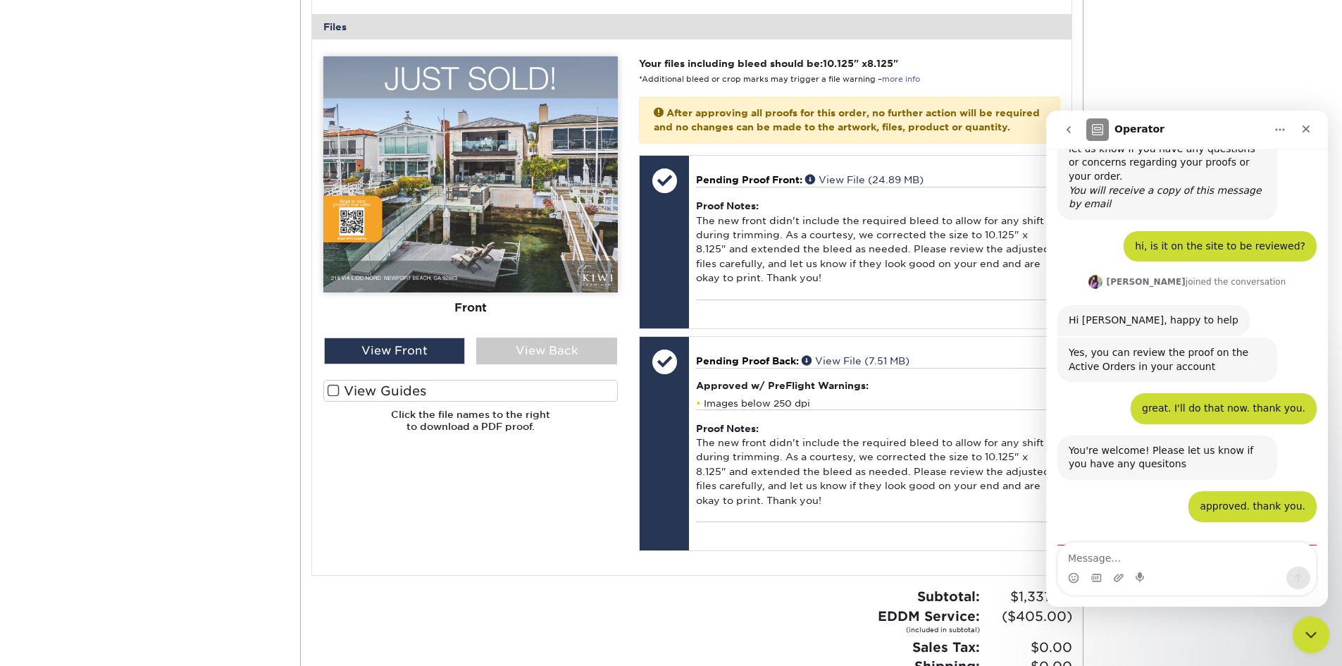
scroll to position [526, 0]
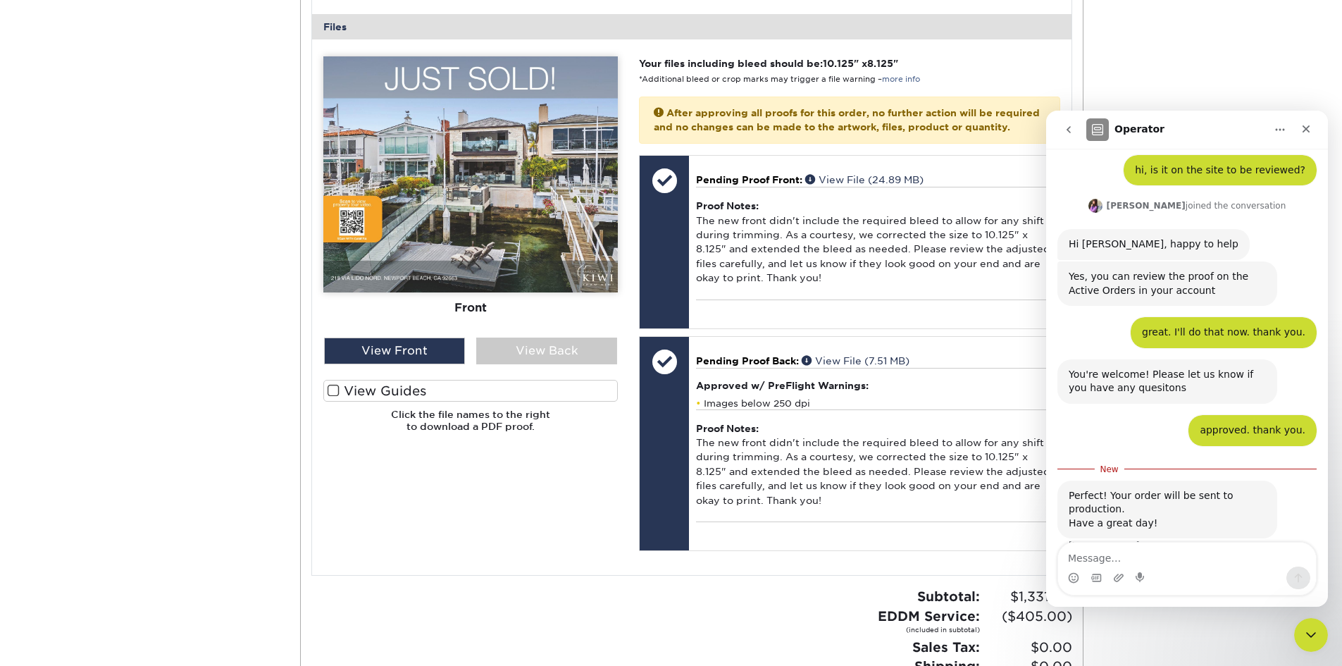
click at [1331, 635] on div "Active Orders Account Overview Contact Information Change Password Address Book…" at bounding box center [671, 184] width 1342 height 1240
drag, startPoint x: 1314, startPoint y: 633, endPoint x: 2583, endPoint y: 1233, distance: 1404.3
click at [1315, 633] on icon "Close Intercom Messenger" at bounding box center [1308, 632] width 17 height 17
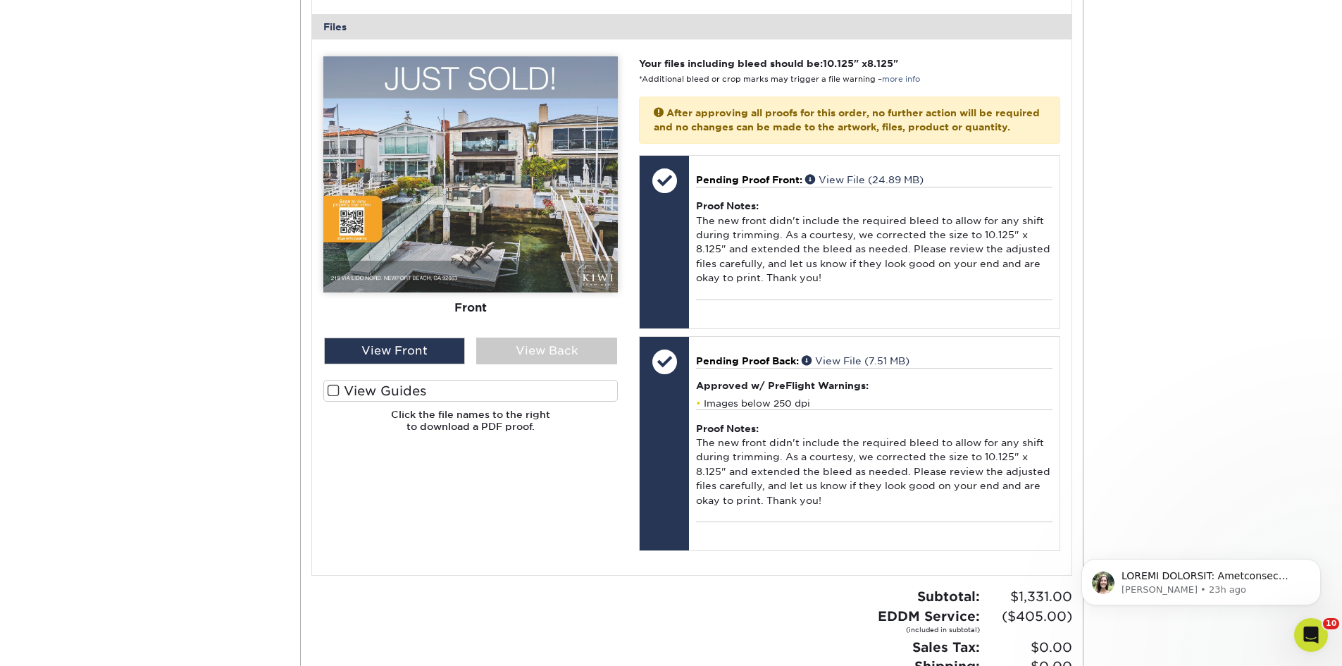
scroll to position [0, 0]
